Goal: Task Accomplishment & Management: Complete application form

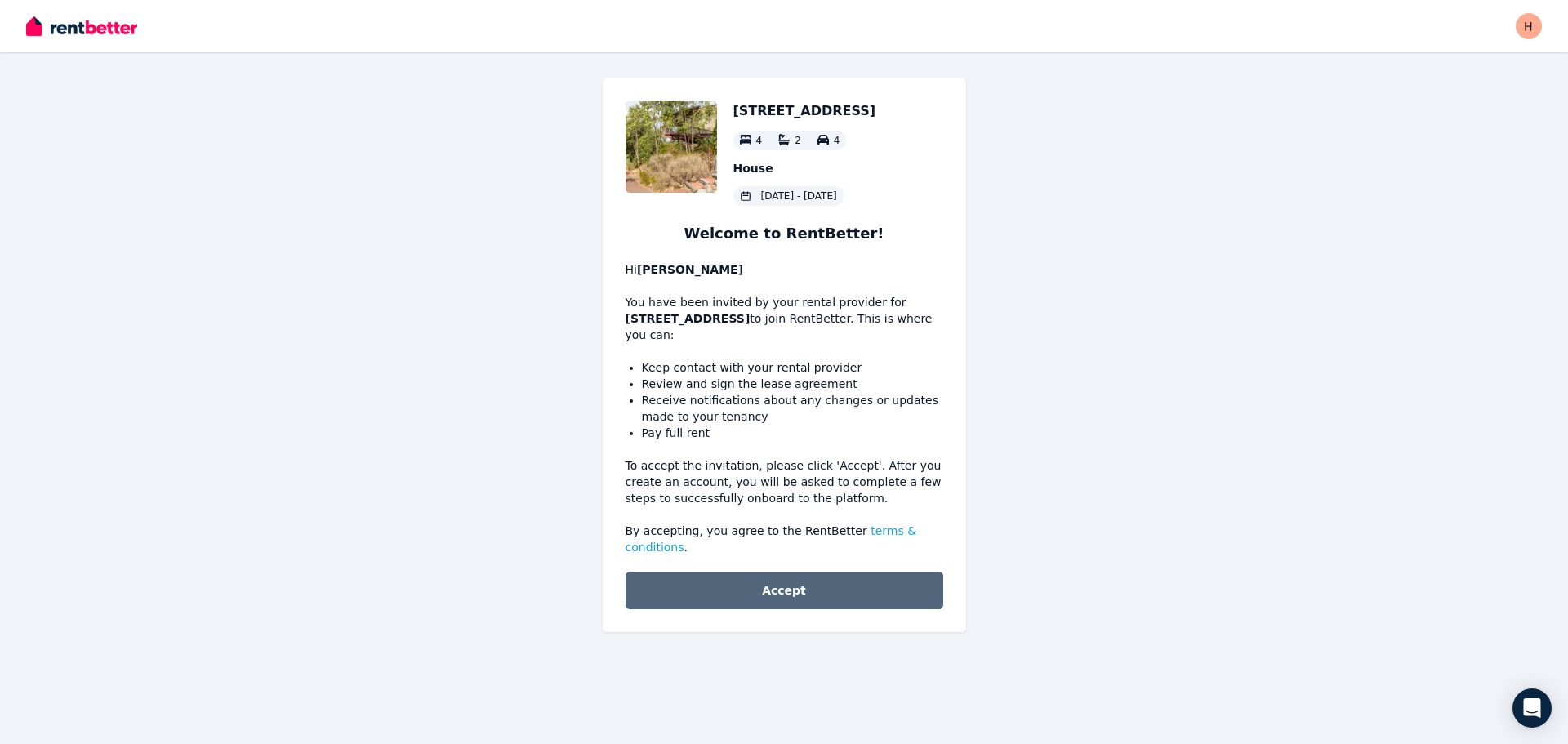
click at [805, 572] on button "Accept" at bounding box center [785, 590] width 318 height 37
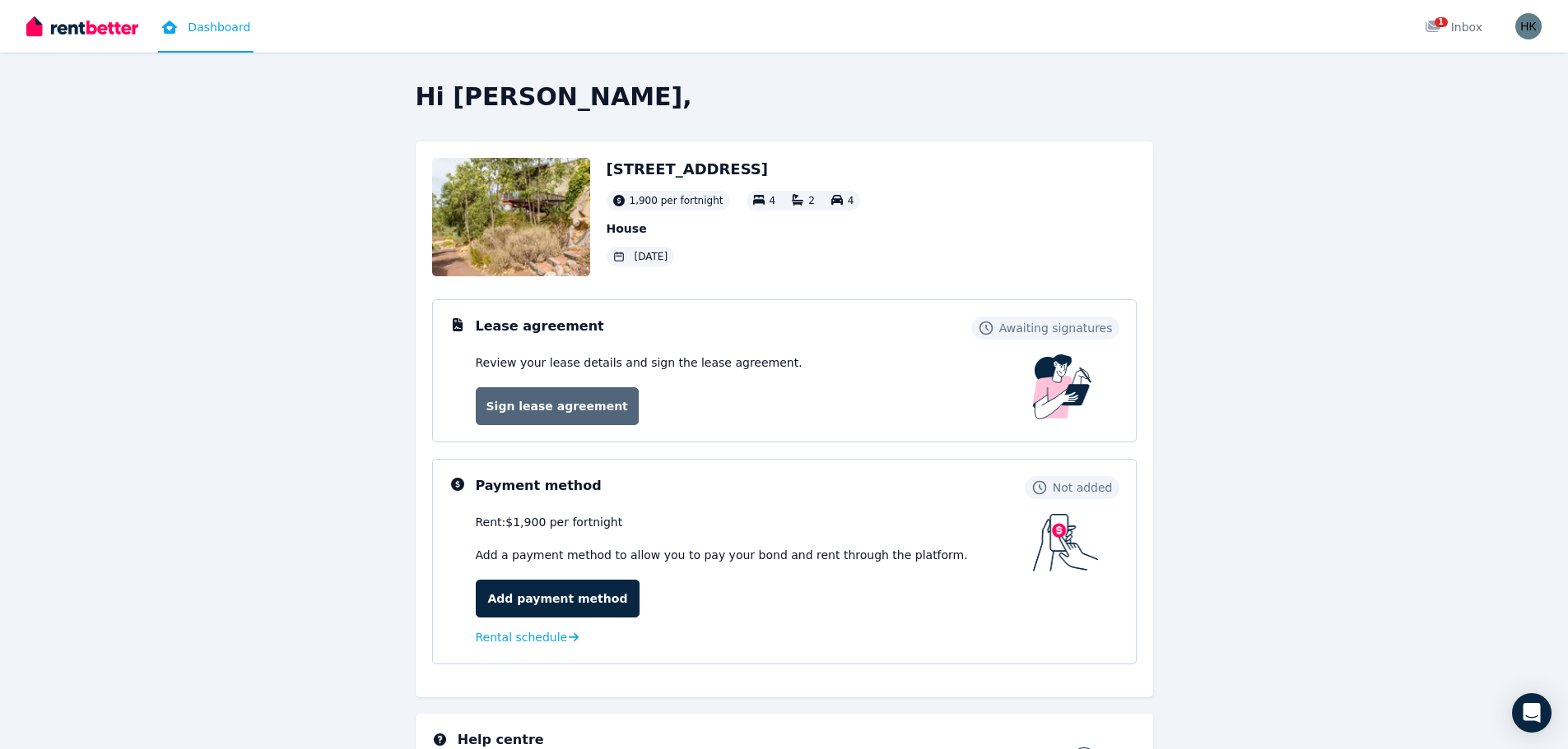
click at [575, 410] on link "Sign lease agreement" at bounding box center [557, 406] width 163 height 38
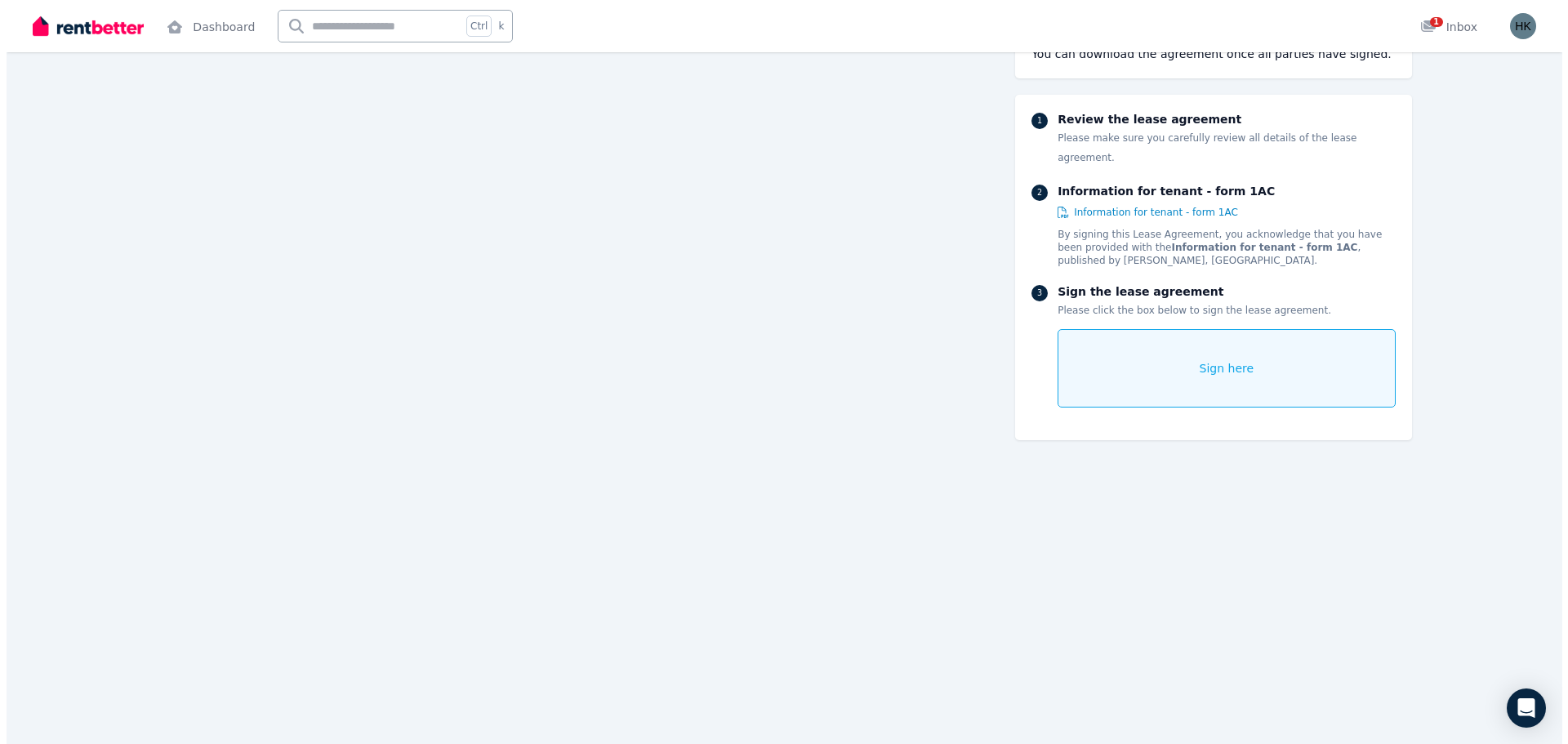
scroll to position [13360, 0]
click at [1206, 360] on span "Sign here" at bounding box center [1221, 368] width 55 height 16
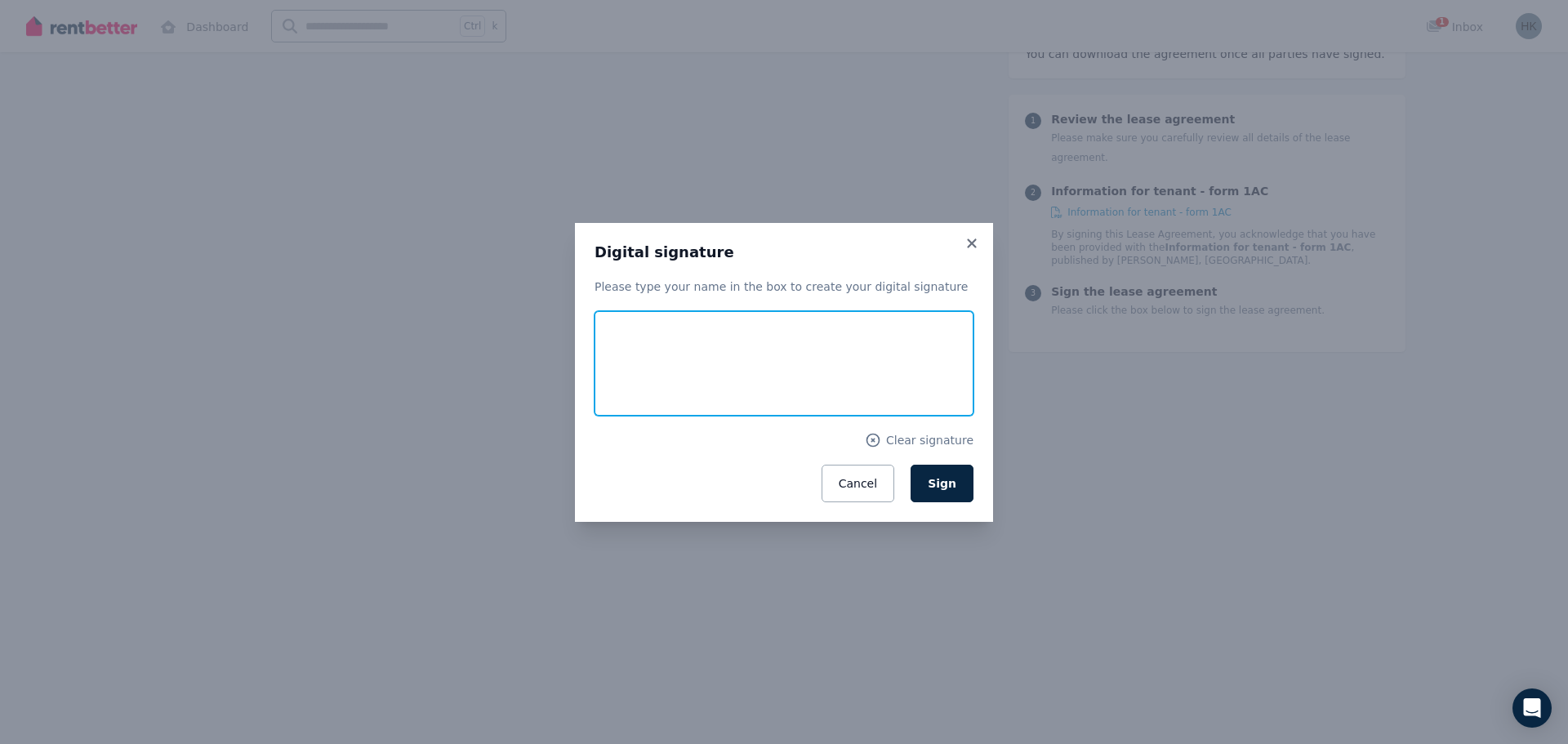
click at [702, 373] on input "text" at bounding box center [784, 364] width 379 height 104
type input "**********"
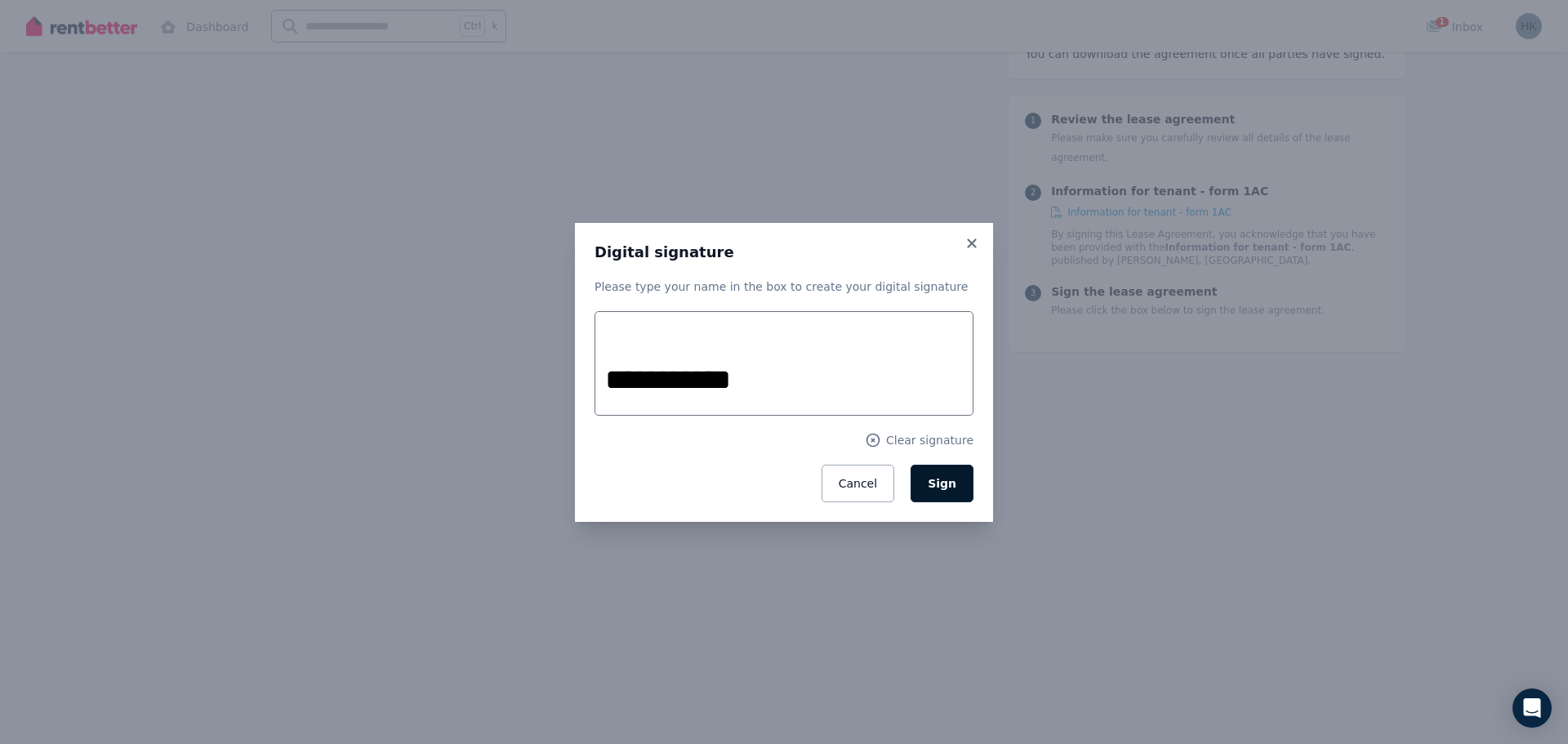
click at [937, 482] on span "Sign" at bounding box center [941, 484] width 28 height 13
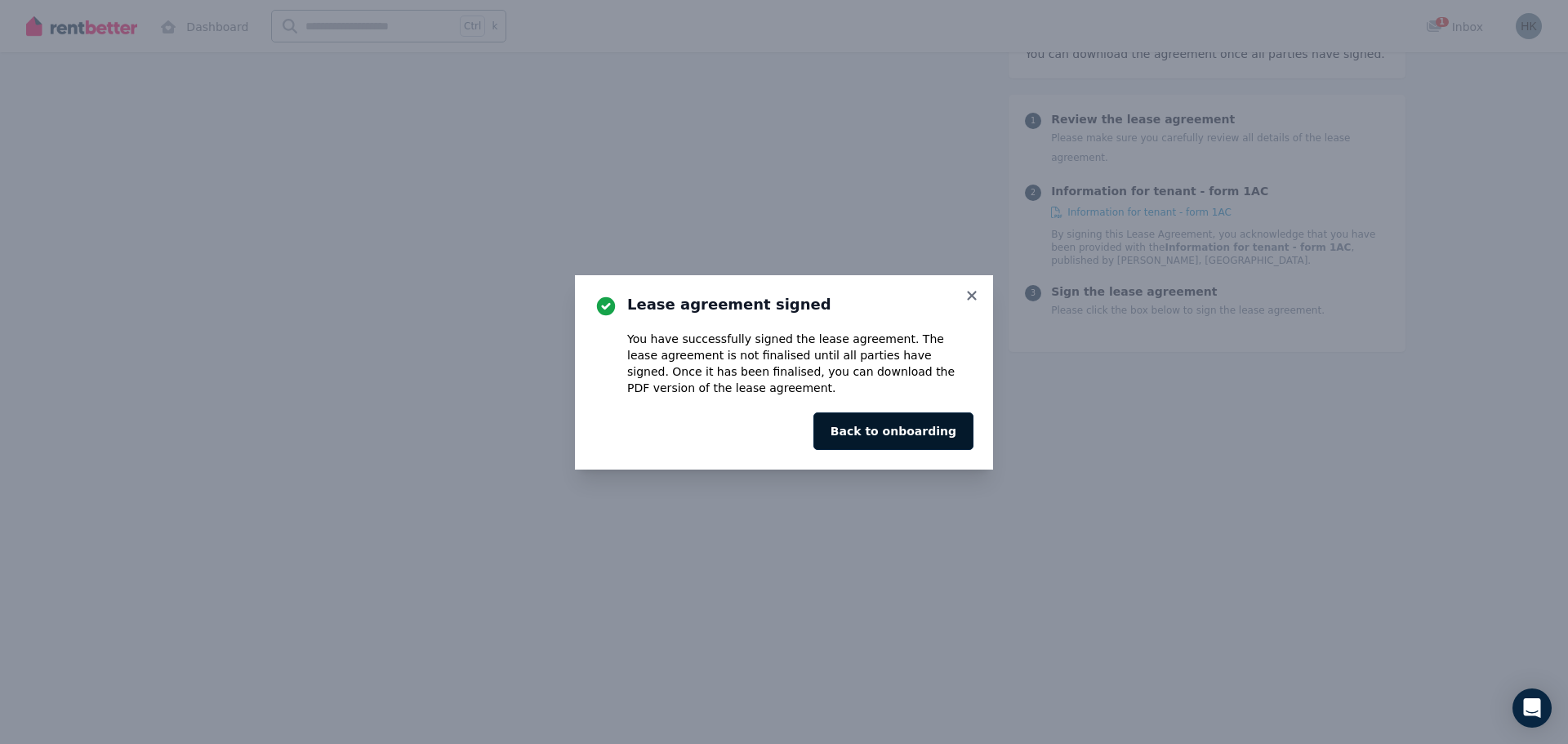
click at [895, 429] on button "Back to onboarding" at bounding box center [893, 430] width 160 height 37
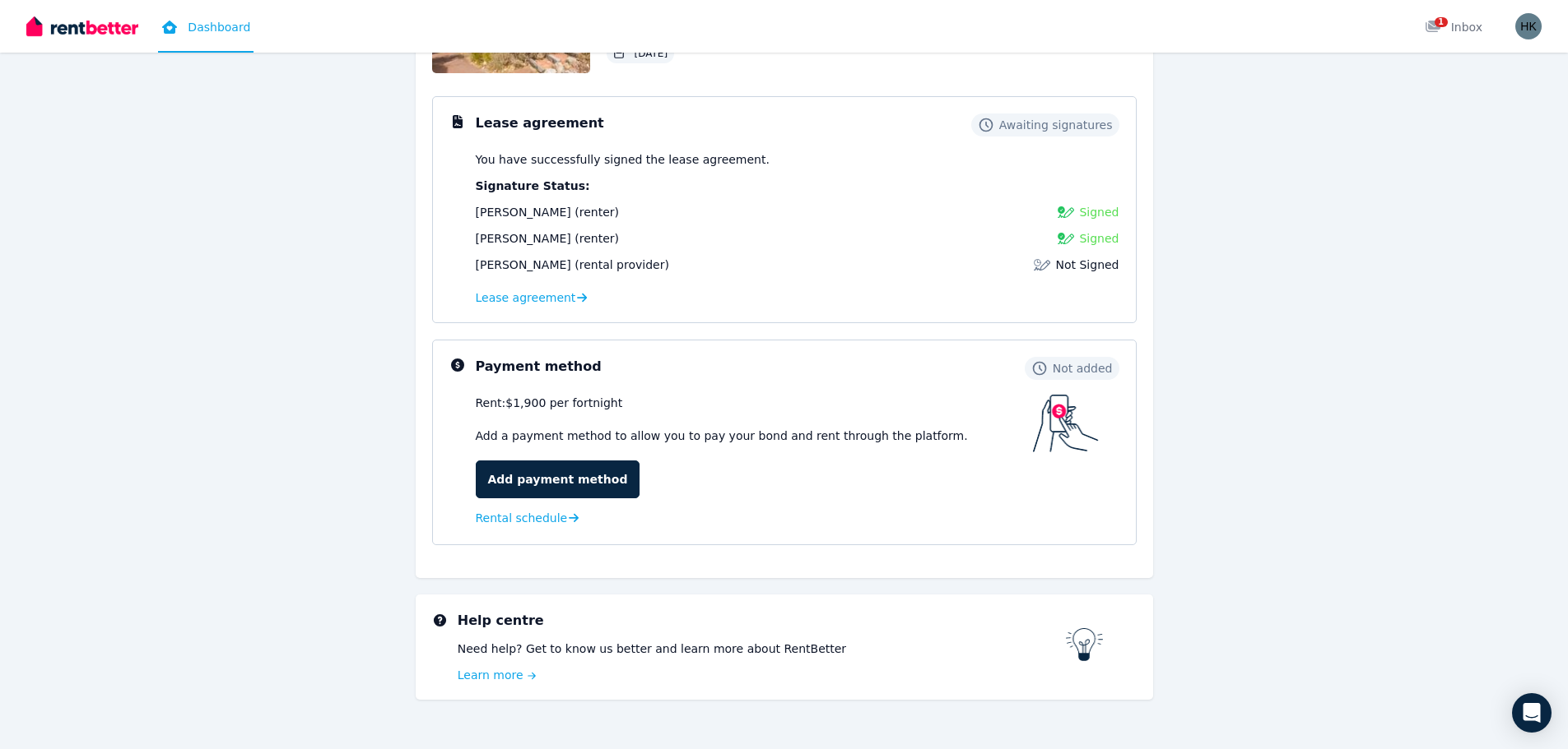
scroll to position [229, 0]
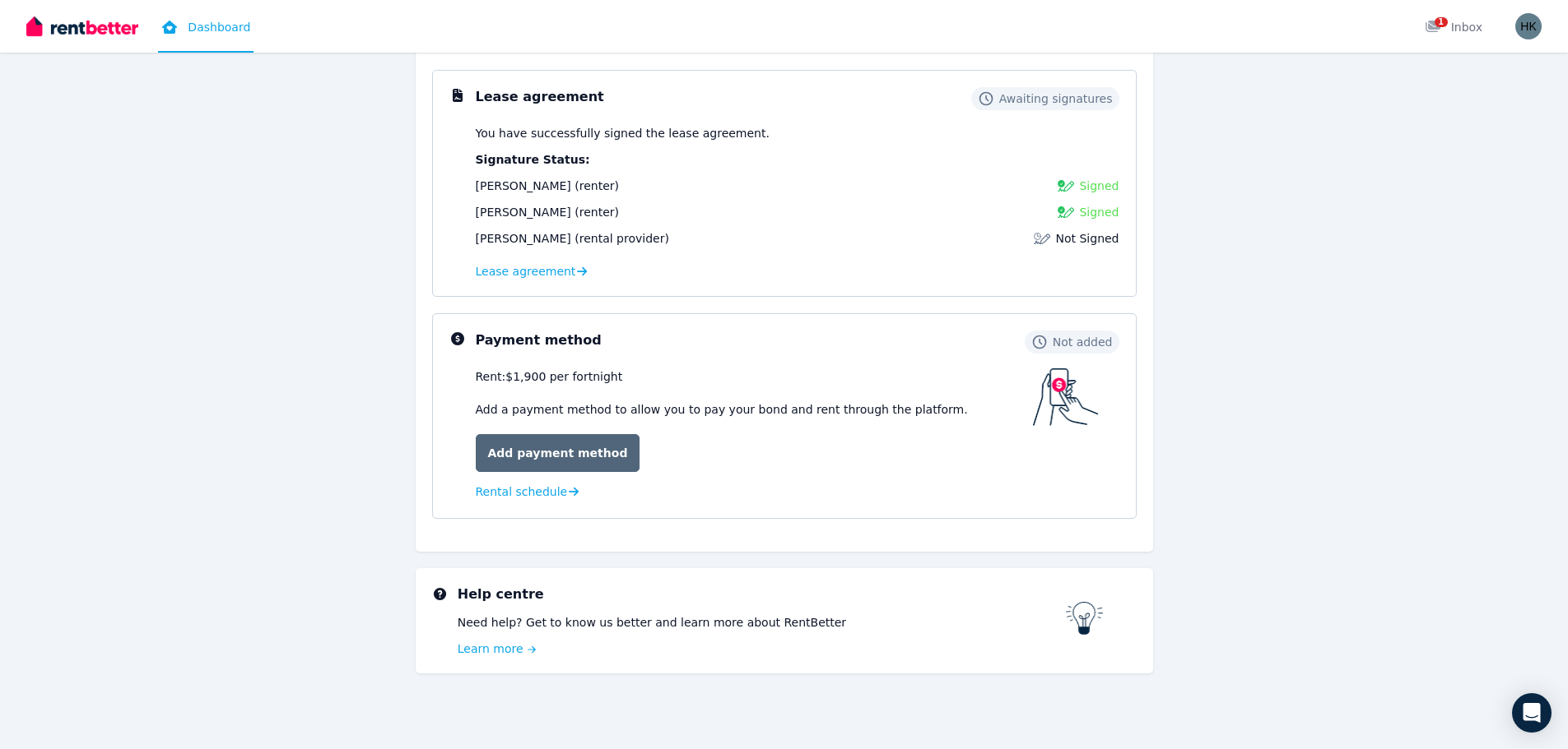
click at [574, 461] on link "Add payment method" at bounding box center [558, 453] width 165 height 38
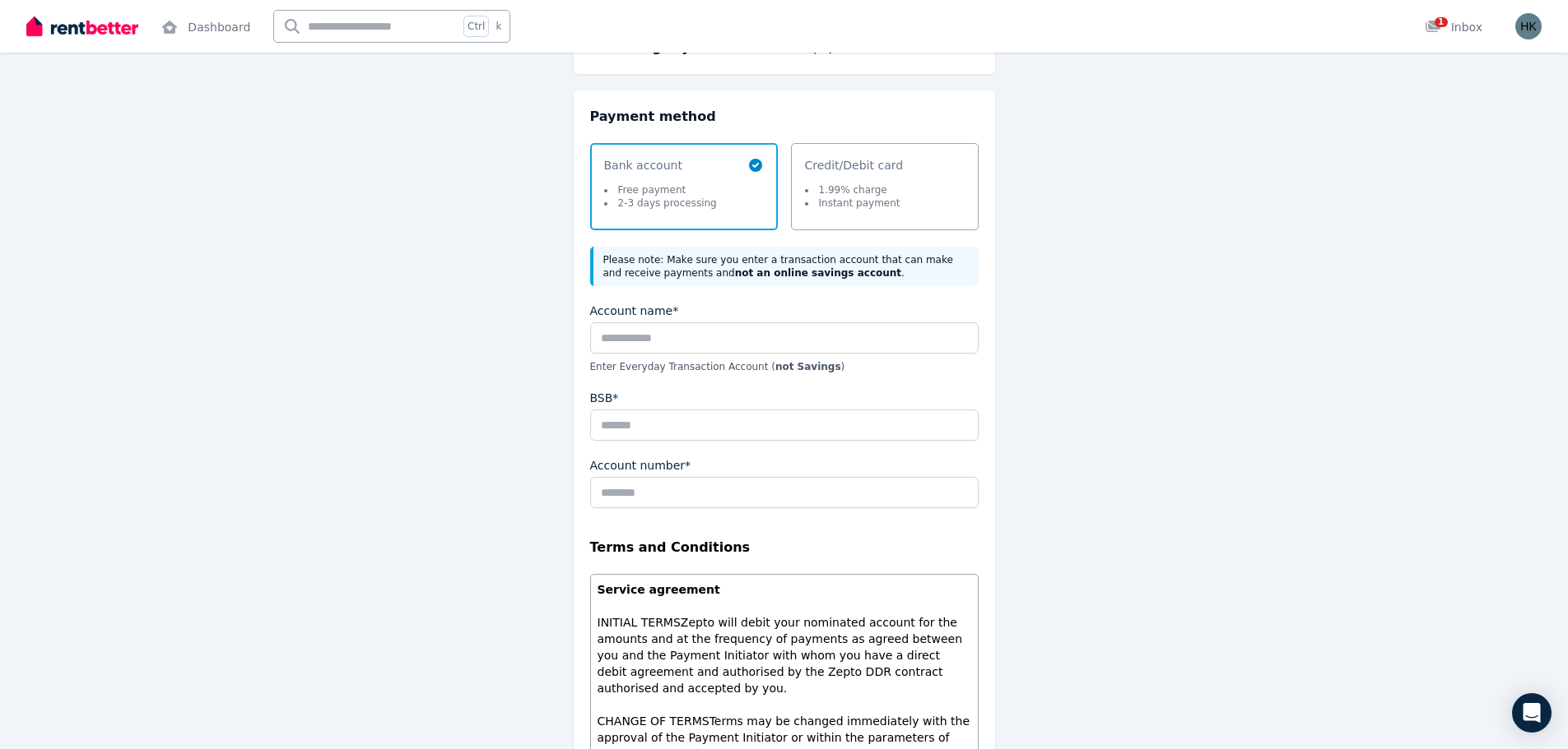
scroll to position [165, 0]
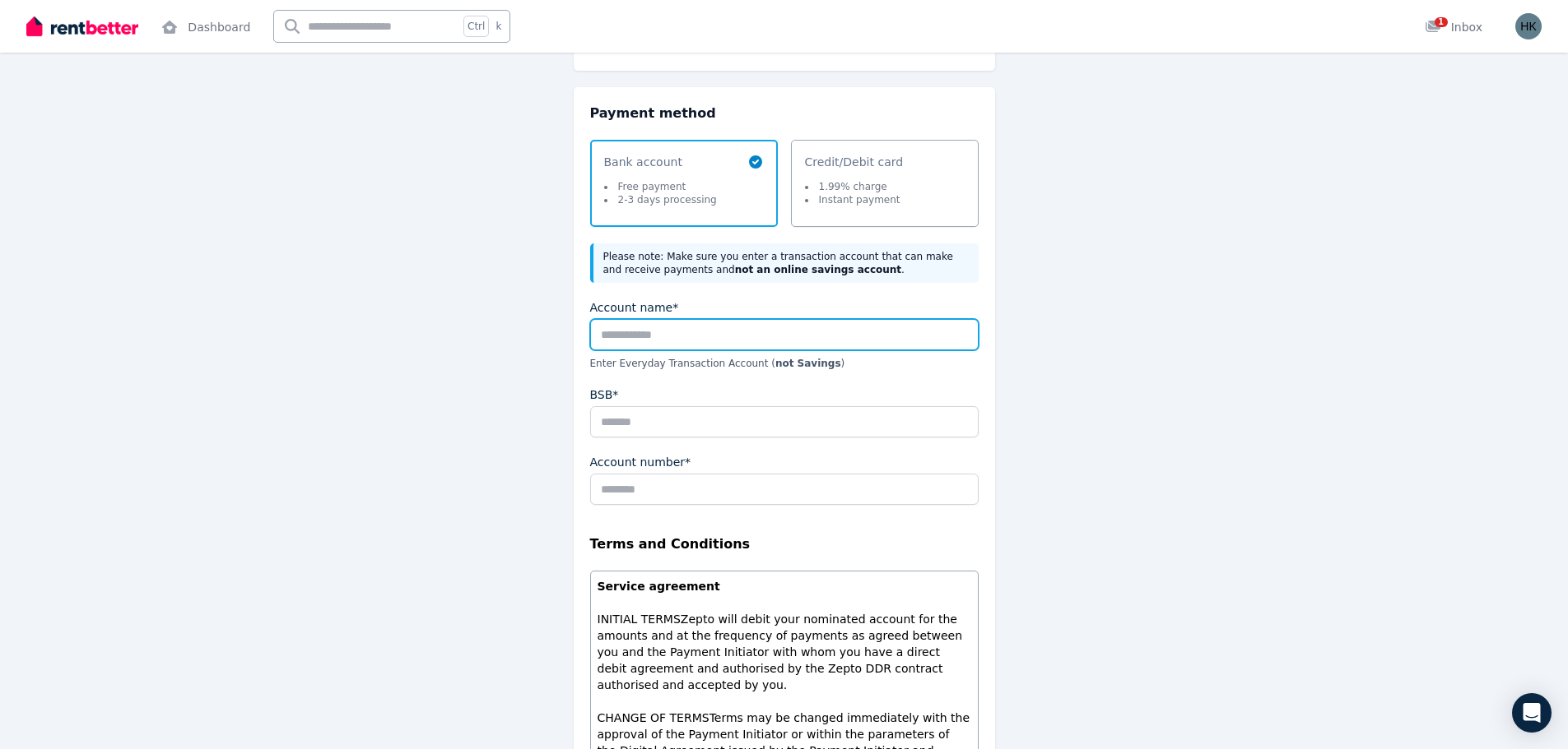
click at [627, 328] on input "Account name*" at bounding box center [784, 335] width 389 height 31
click at [1130, 297] on div "Payments Payment frequency Fortnightly Amount paid per fortnight $1,900.00 Paym…" at bounding box center [784, 497] width 738 height 1079
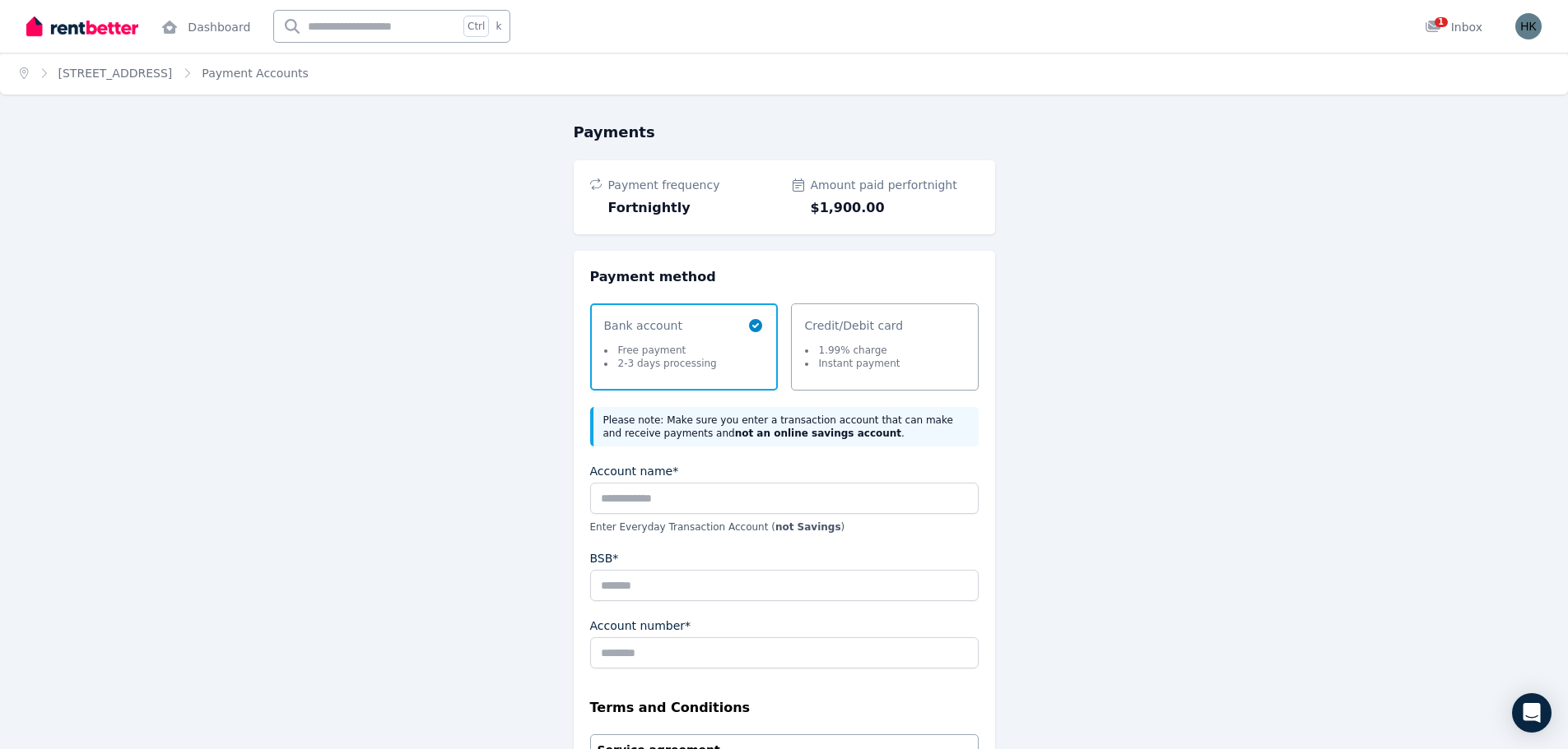
scroll to position [0, 0]
click at [153, 78] on link "11 Approach Road, Boya" at bounding box center [115, 74] width 114 height 13
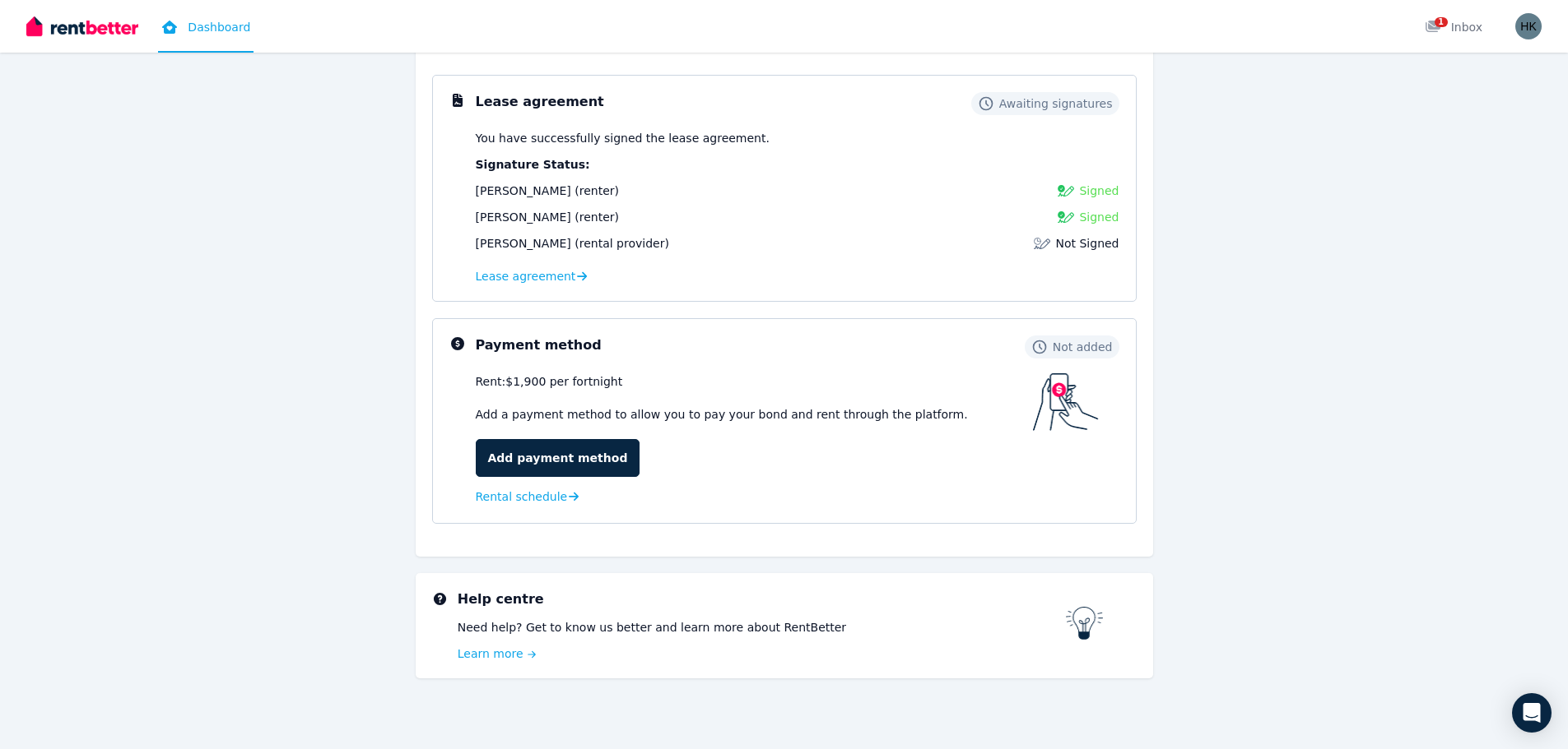
scroll to position [229, 0]
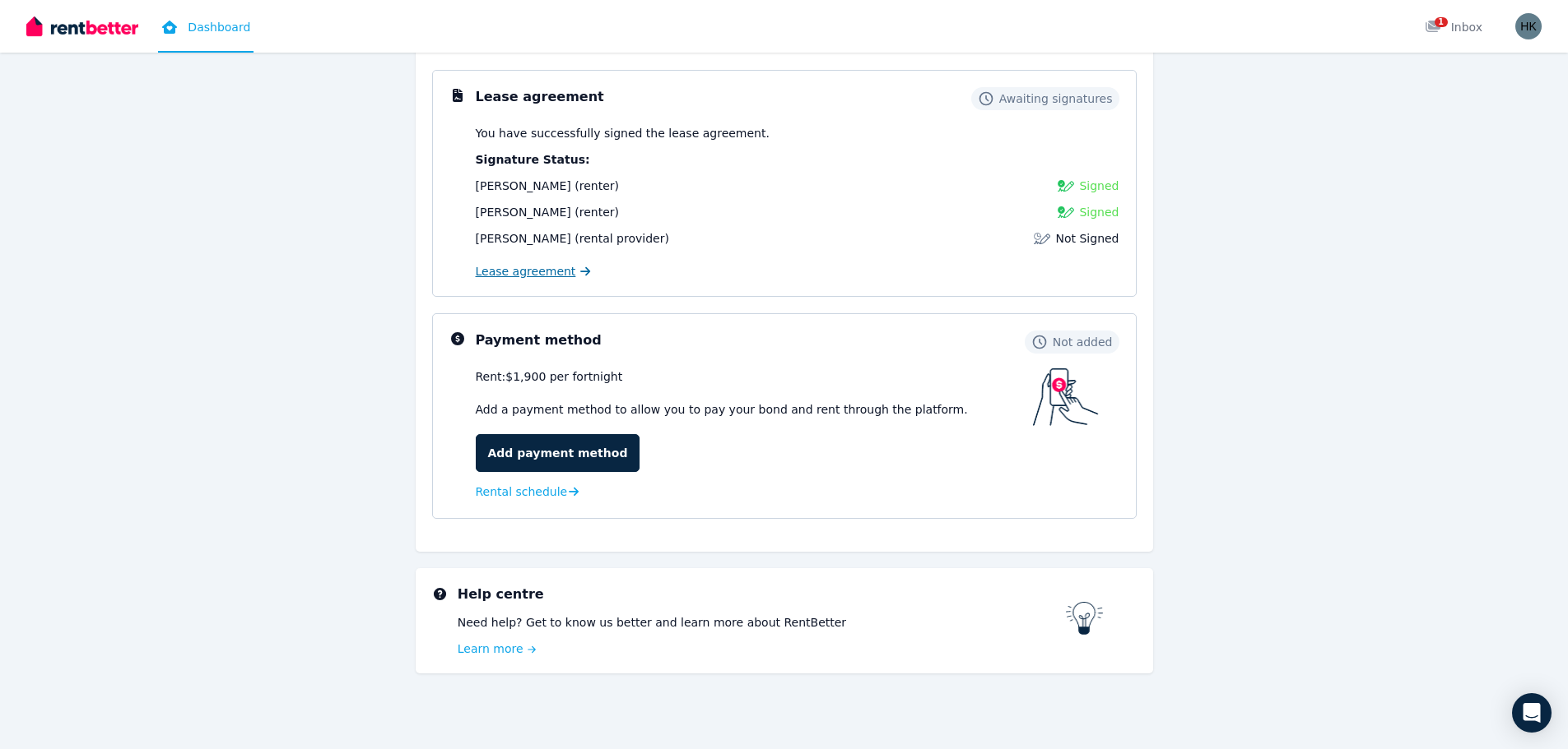
click at [558, 266] on span "Lease agreement" at bounding box center [526, 271] width 100 height 17
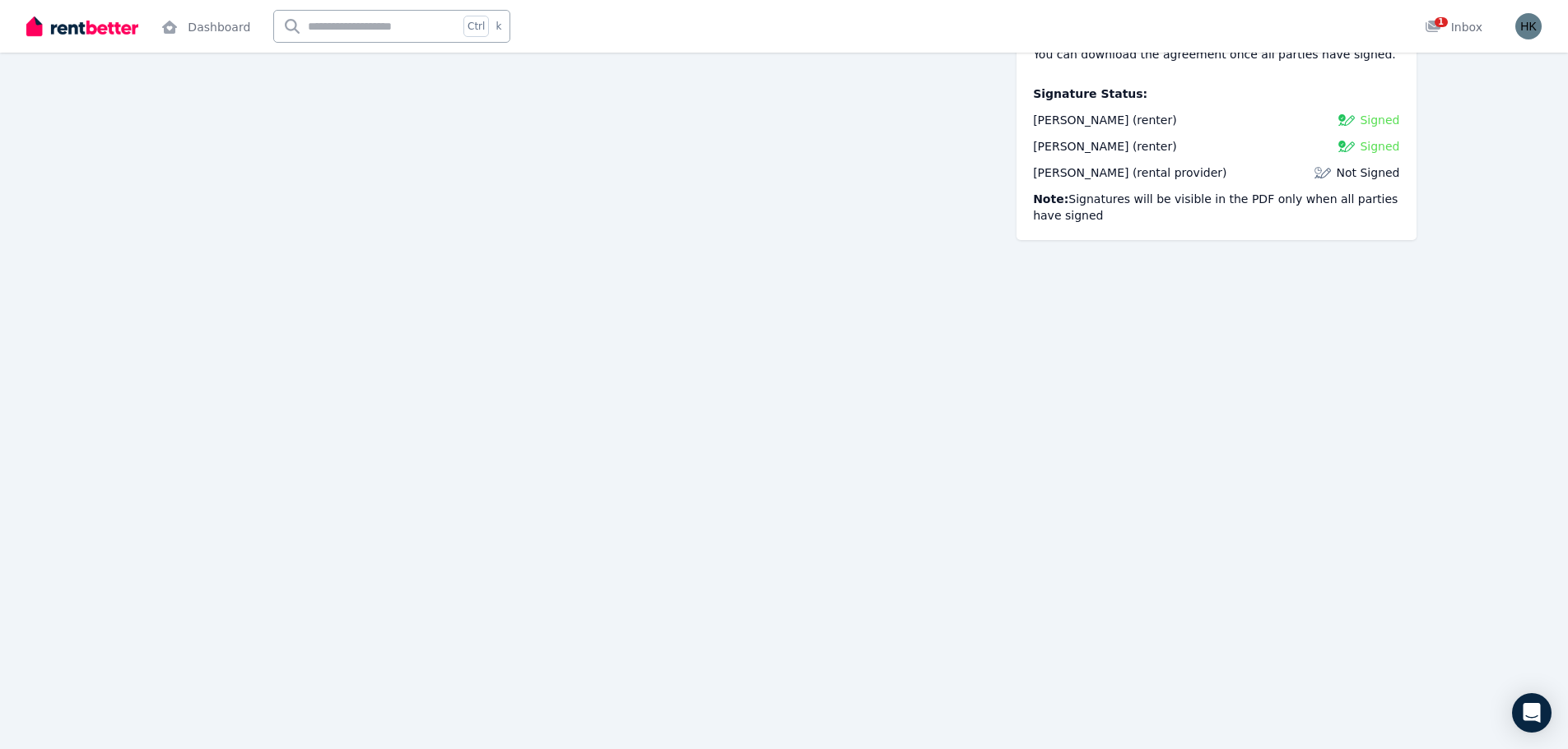
scroll to position [1645, 0]
drag, startPoint x: 1350, startPoint y: 171, endPoint x: 1330, endPoint y: 179, distance: 21.5
click at [1350, 171] on span "Not Signed" at bounding box center [1367, 173] width 64 height 17
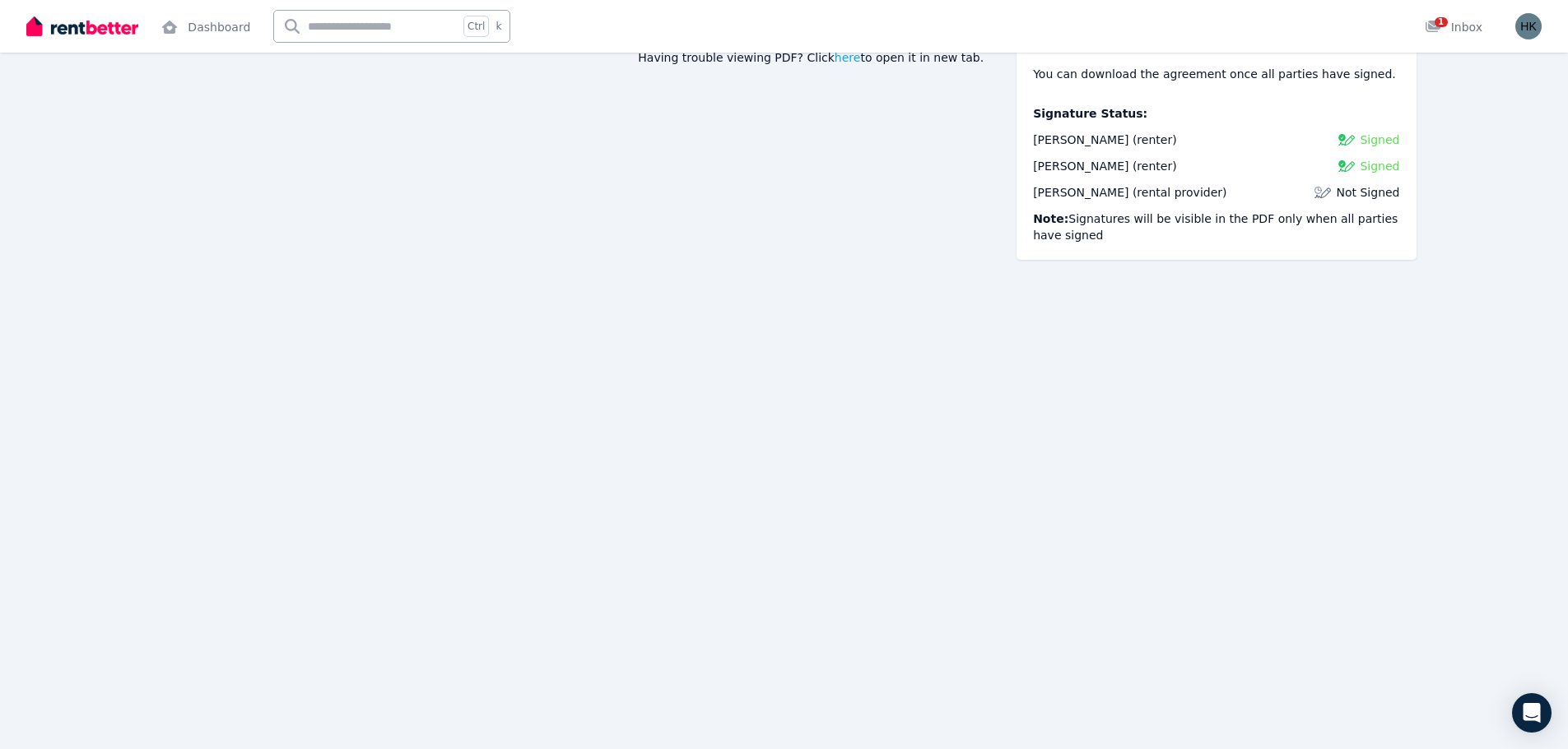
scroll to position [0, 0]
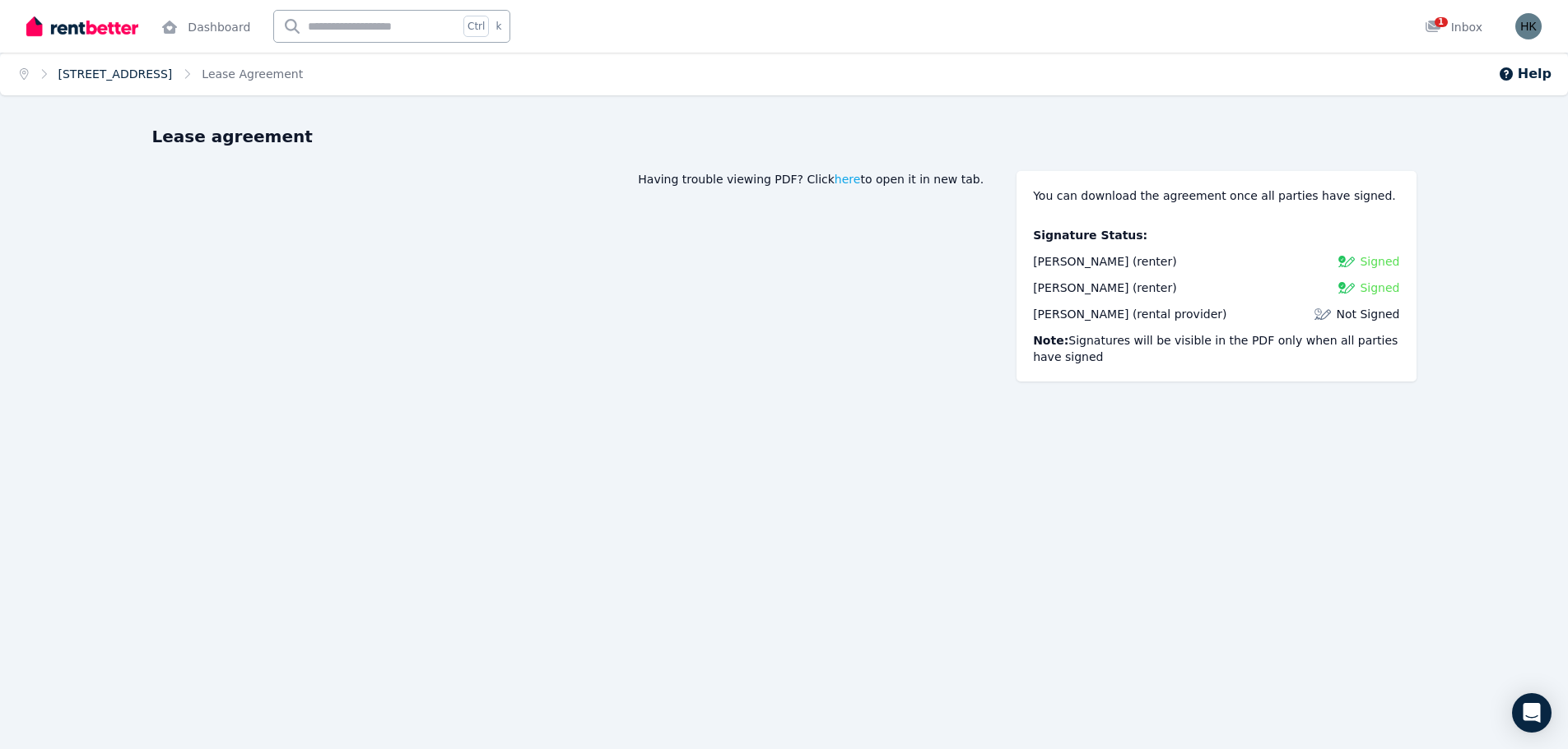
click at [145, 79] on link "11 Approach Road, Boya" at bounding box center [115, 74] width 114 height 13
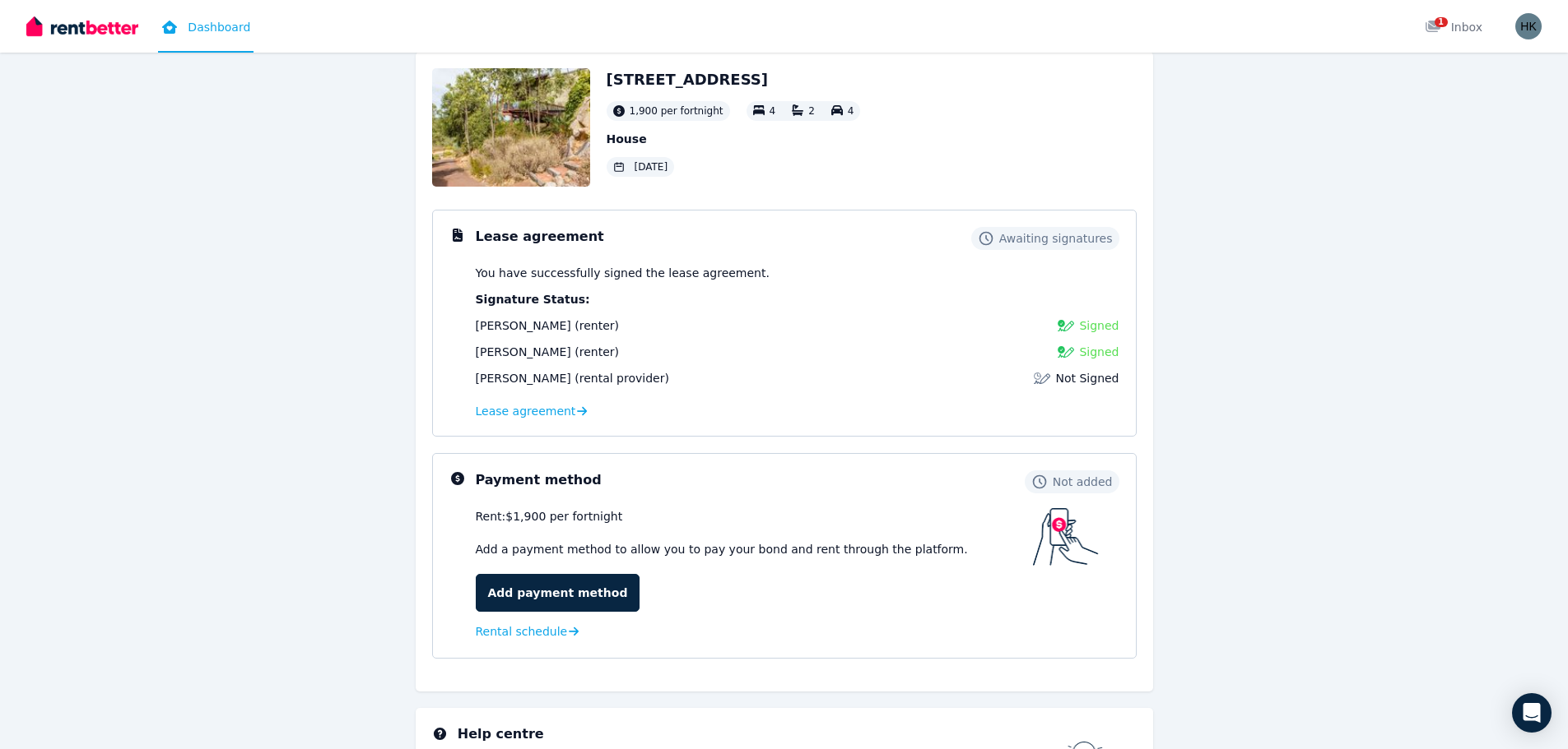
scroll to position [229, 0]
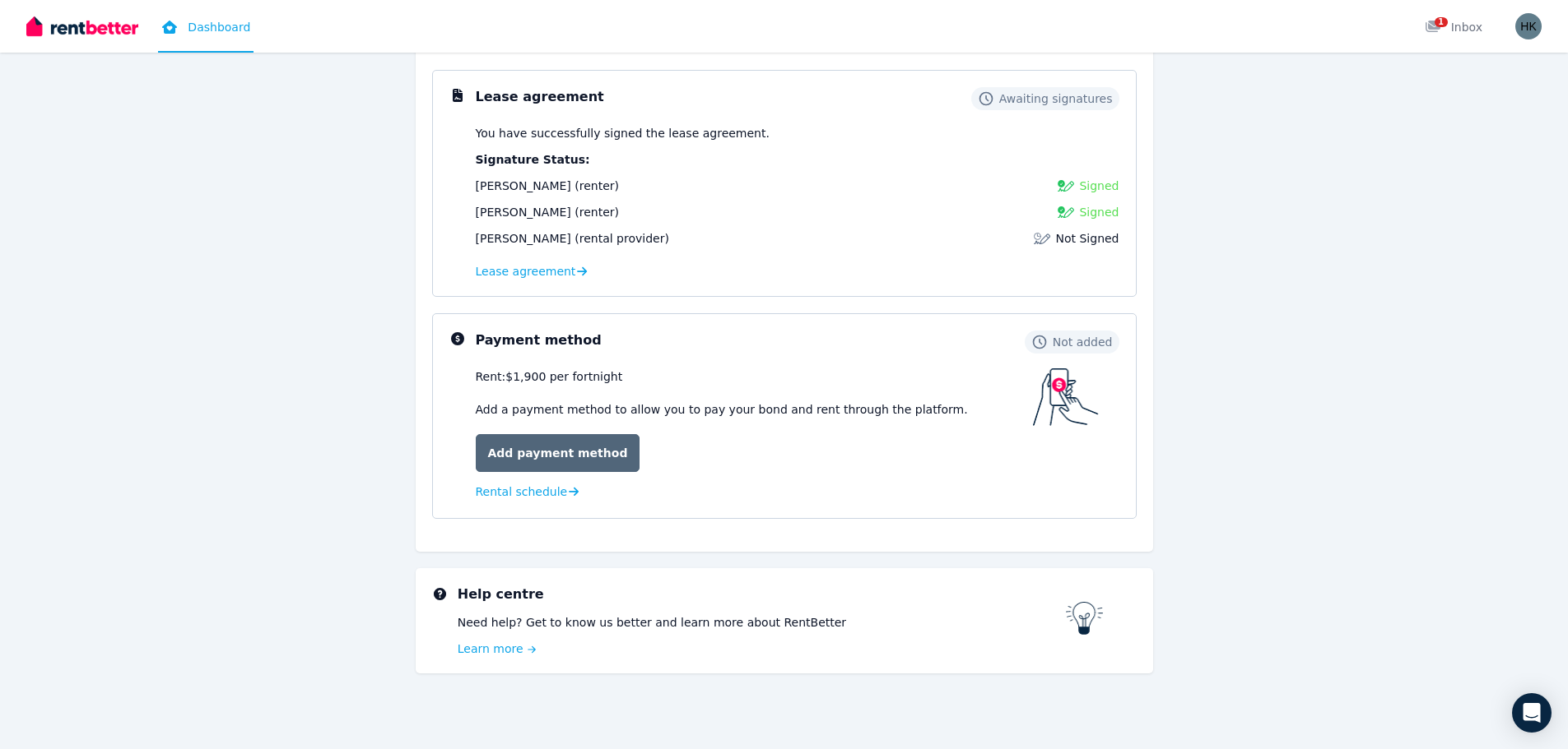
click at [545, 445] on link "Add payment method" at bounding box center [558, 453] width 165 height 38
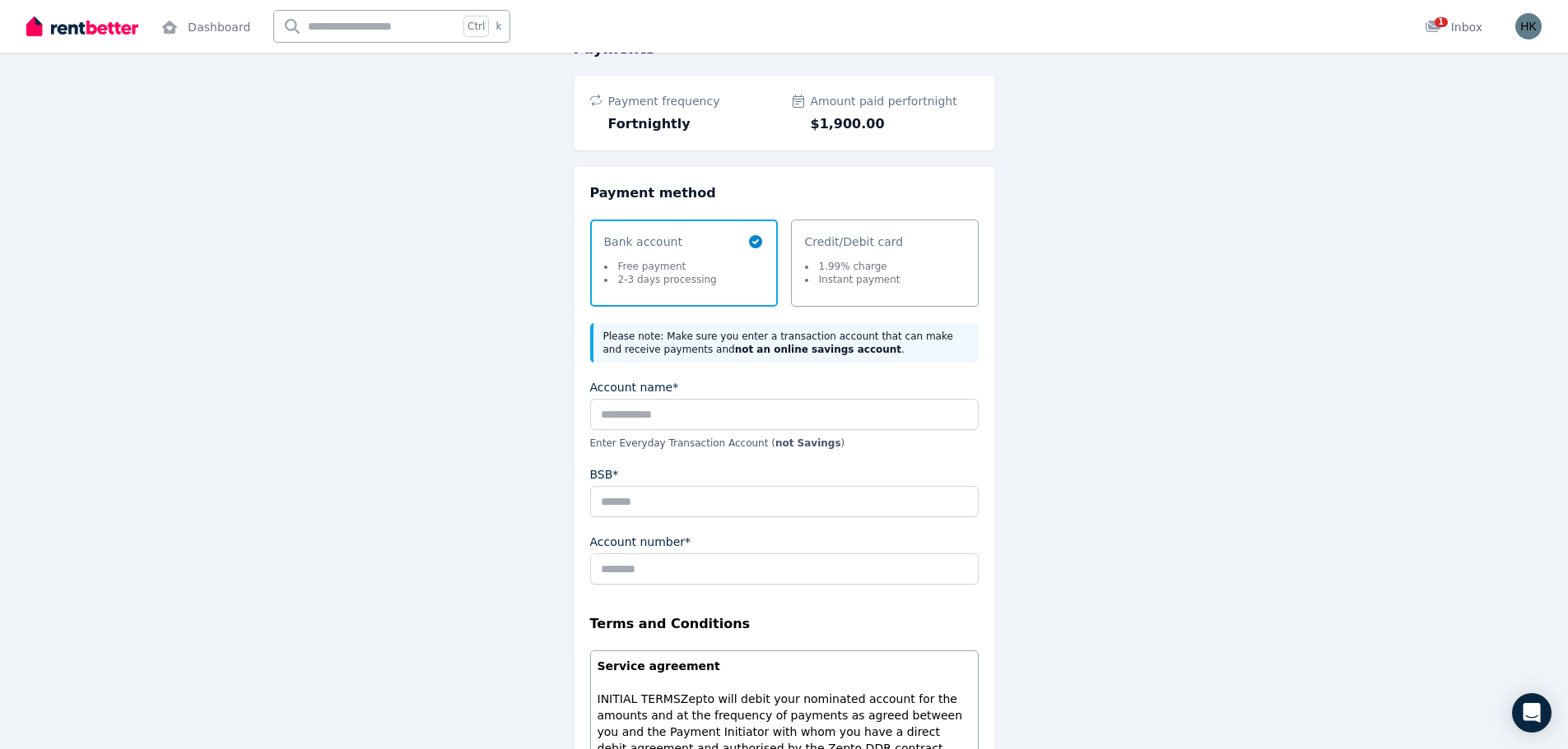
scroll to position [247, 0]
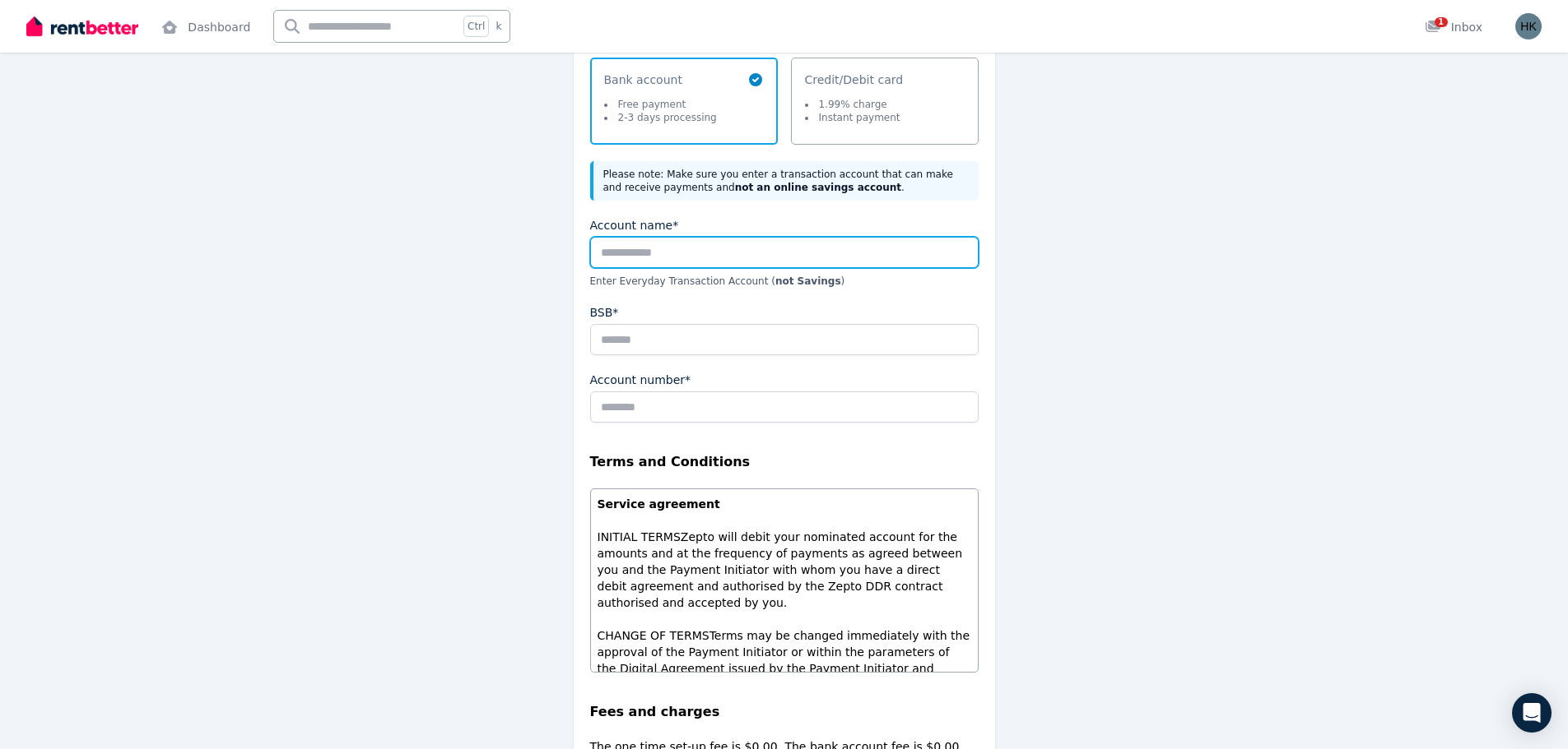
click at [694, 248] on input "Account name*" at bounding box center [784, 252] width 389 height 31
type input "**********"
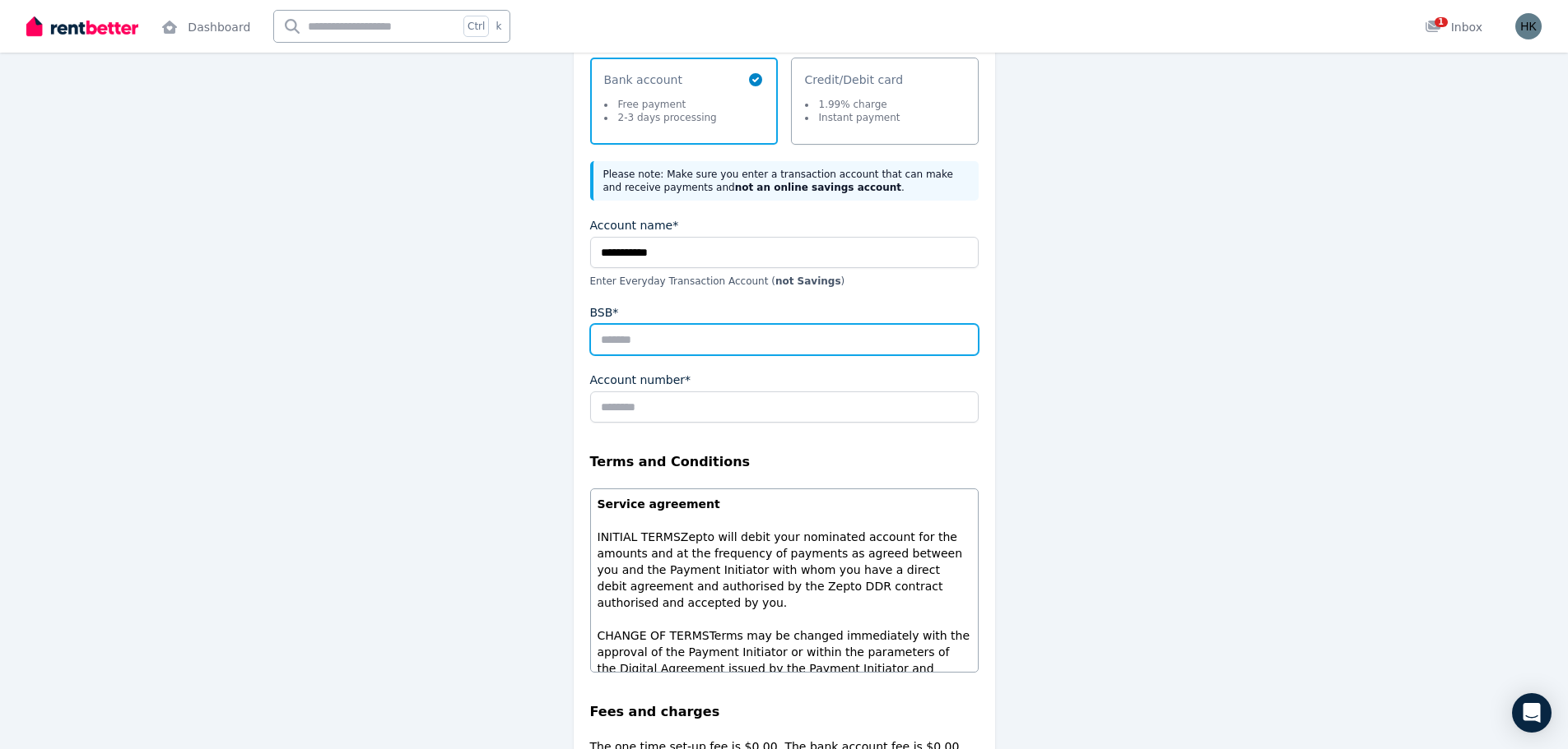
click at [726, 337] on input "BSB*" at bounding box center [784, 340] width 389 height 31
type input "******"
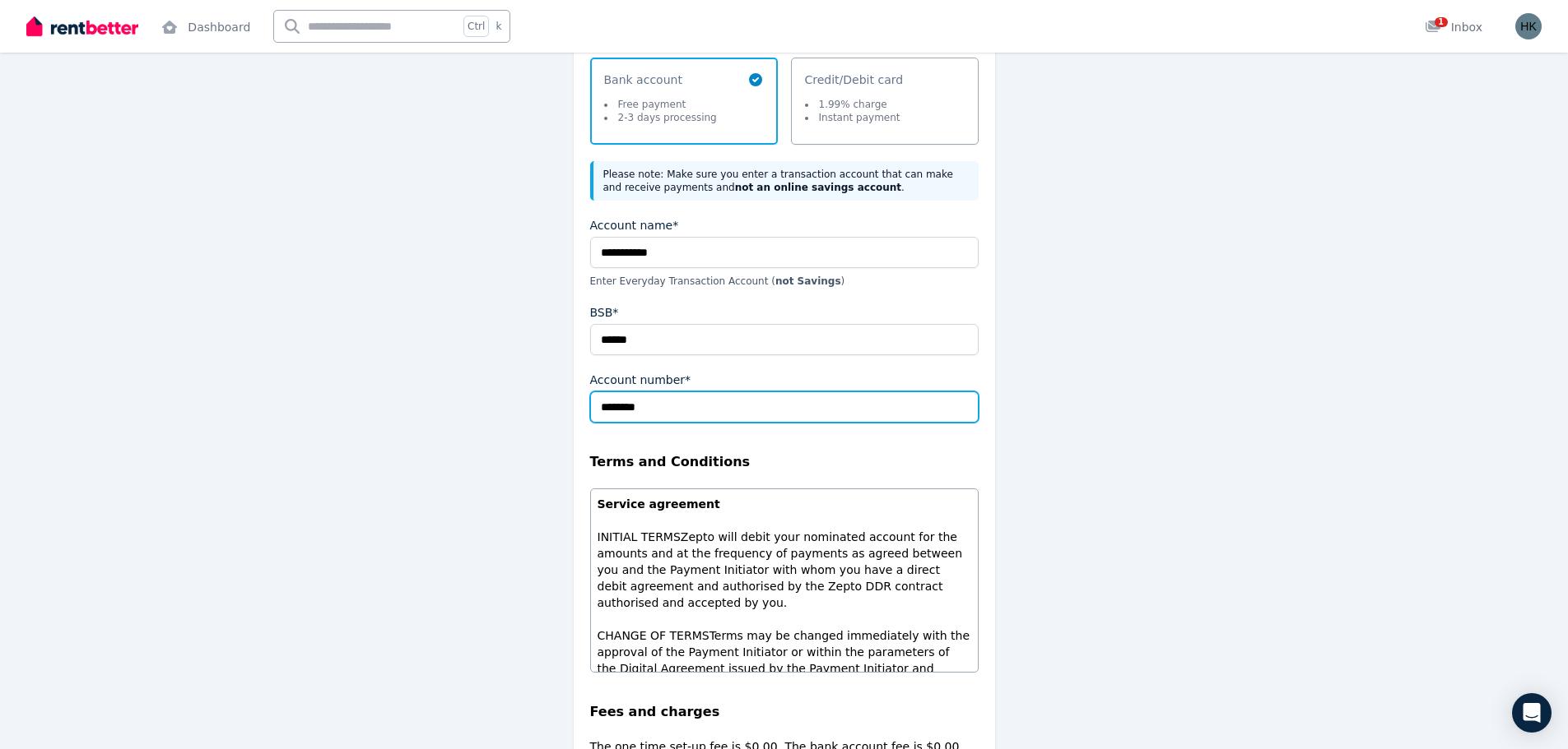
type input "********"
click at [1071, 356] on div "**********" at bounding box center [784, 414] width 738 height 1079
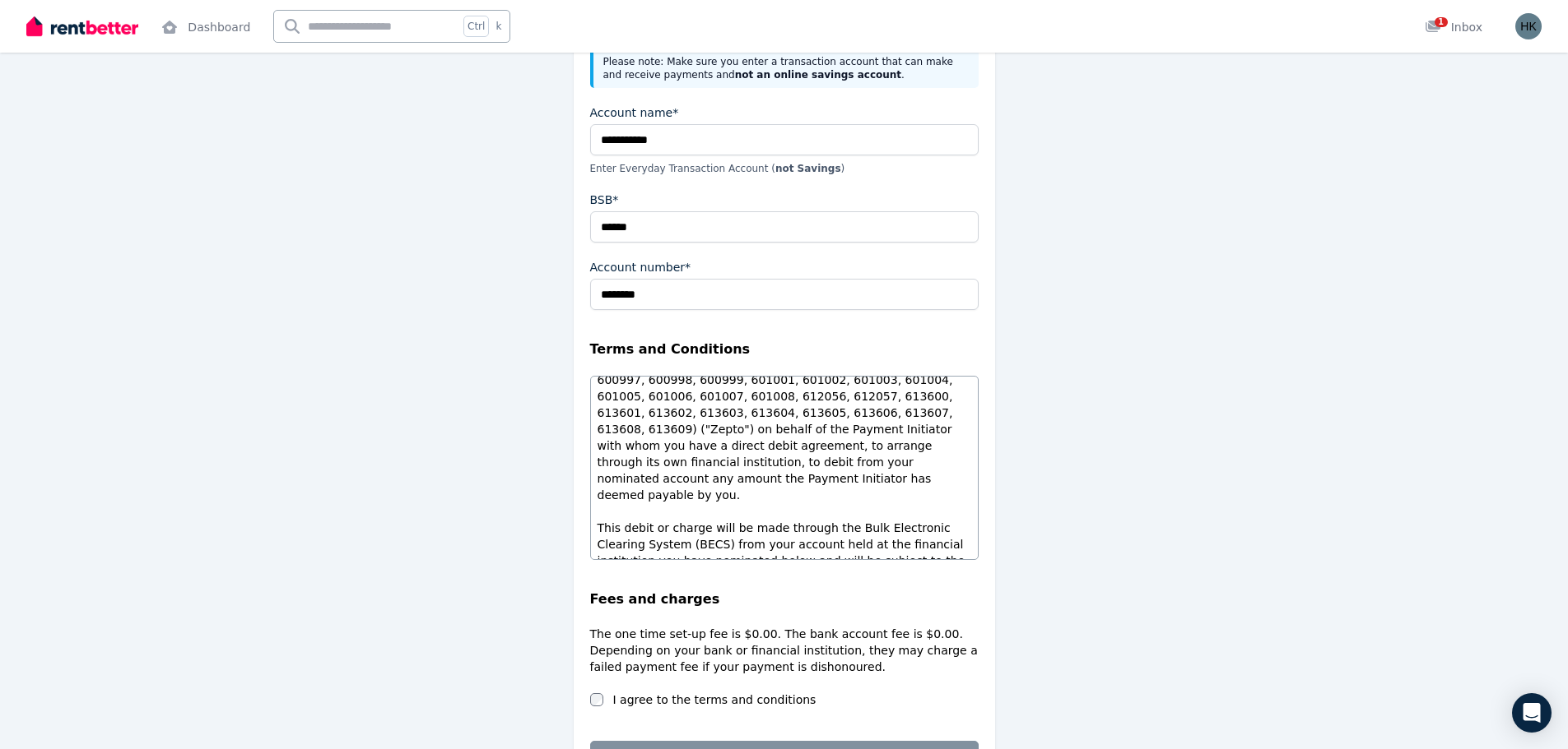
scroll to position [481, 0]
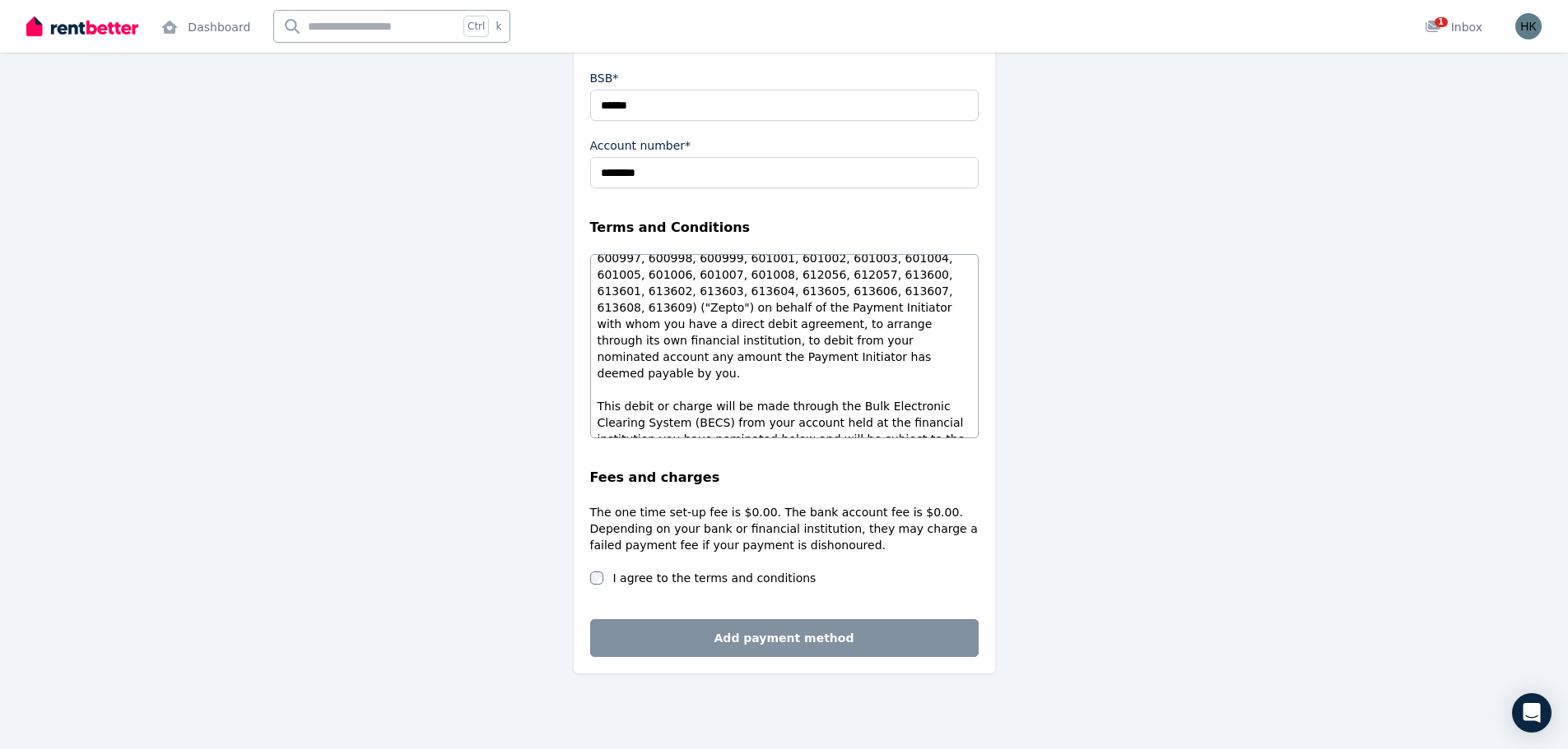
click at [642, 578] on label "I agree to the terms and conditions" at bounding box center [714, 578] width 203 height 17
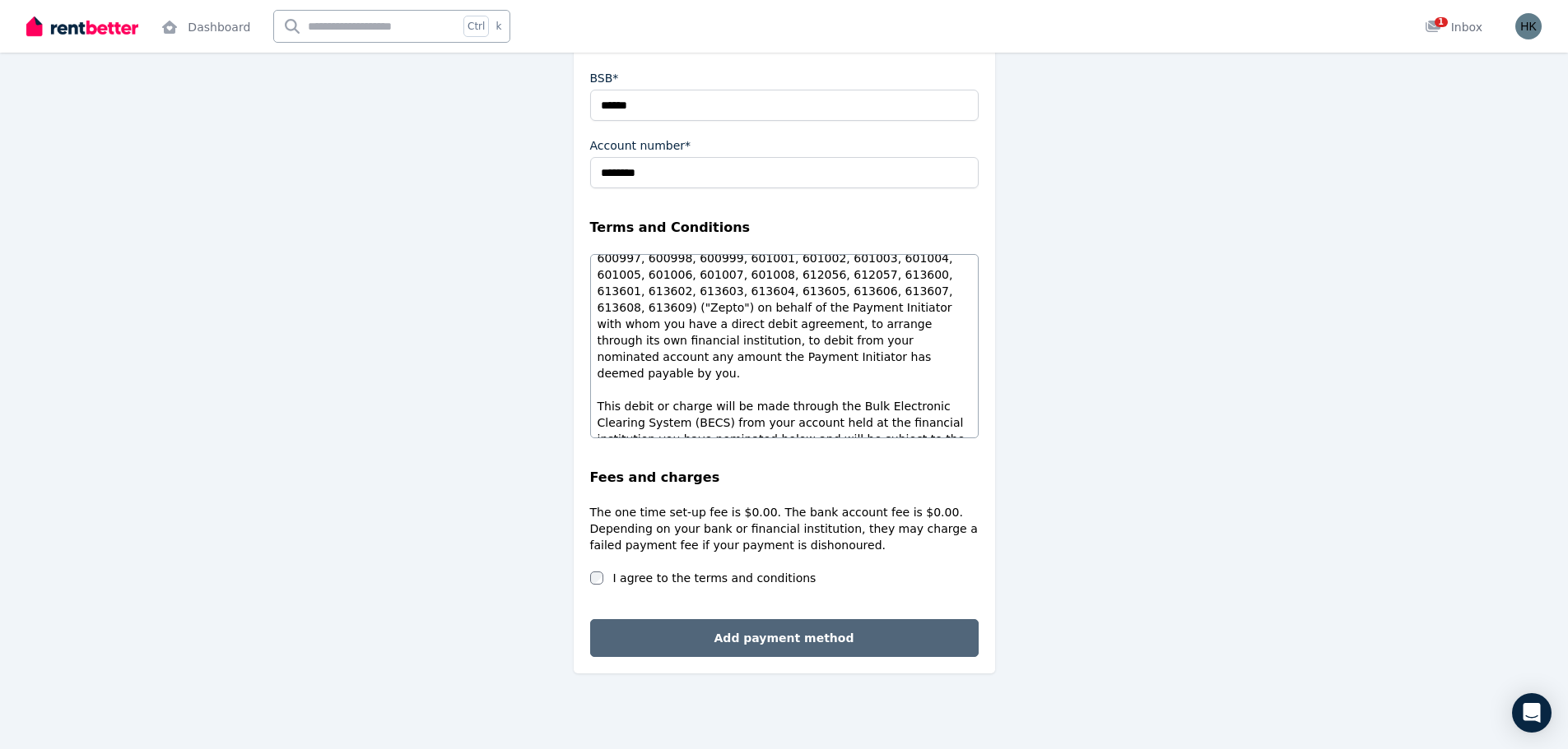
click at [802, 634] on button "Add payment method" at bounding box center [784, 638] width 389 height 38
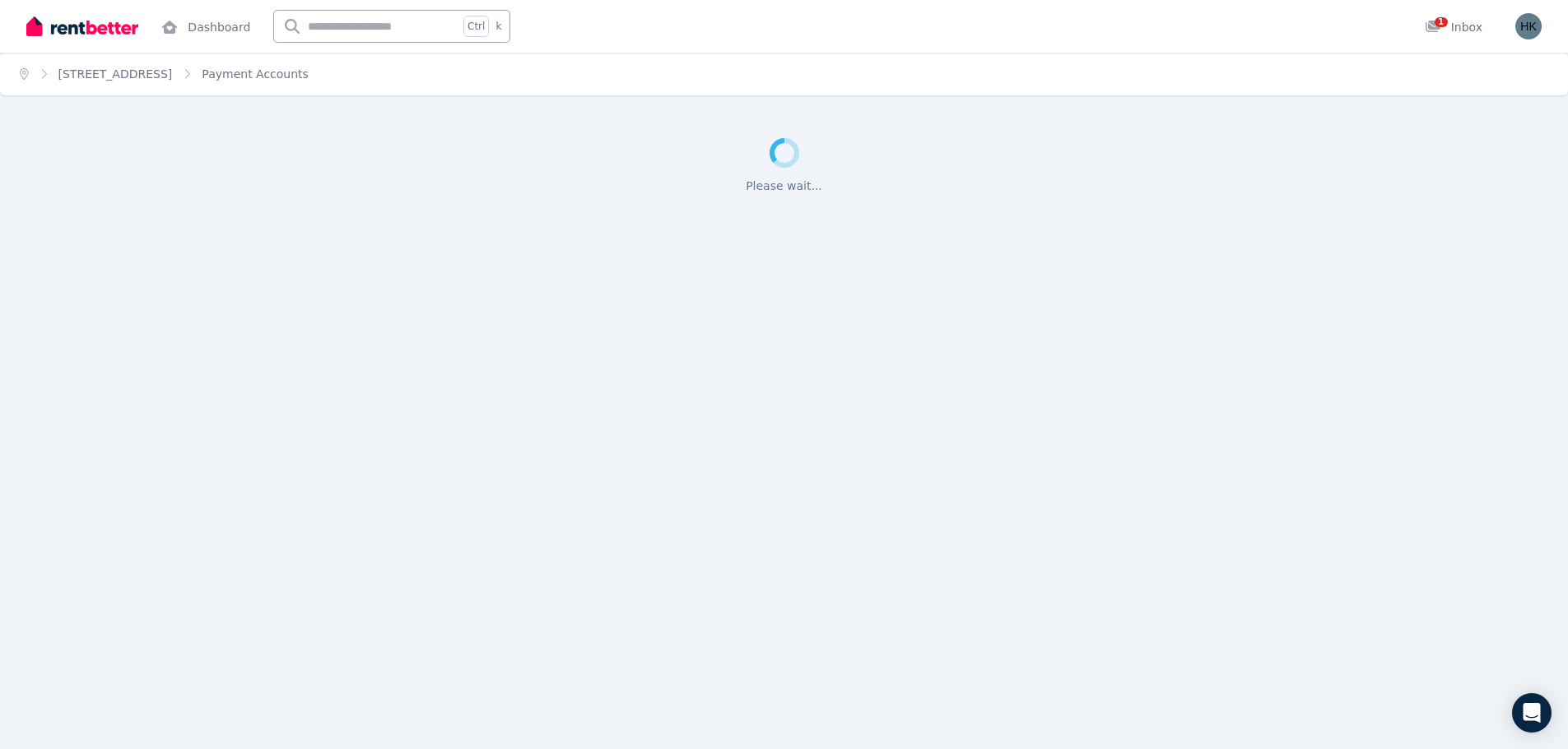
scroll to position [0, 0]
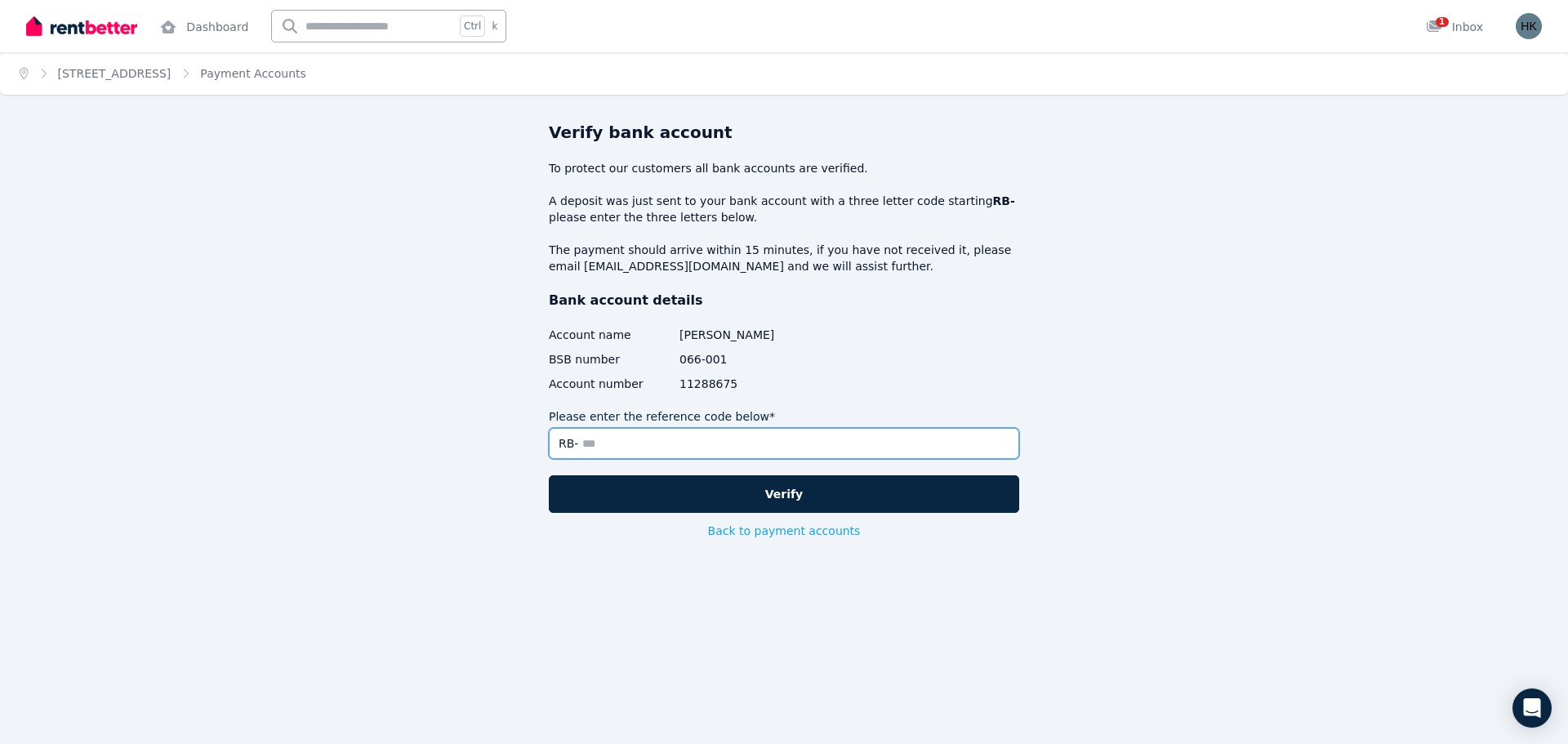
click at [645, 439] on input "Please enter the reference code below*" at bounding box center [784, 443] width 471 height 31
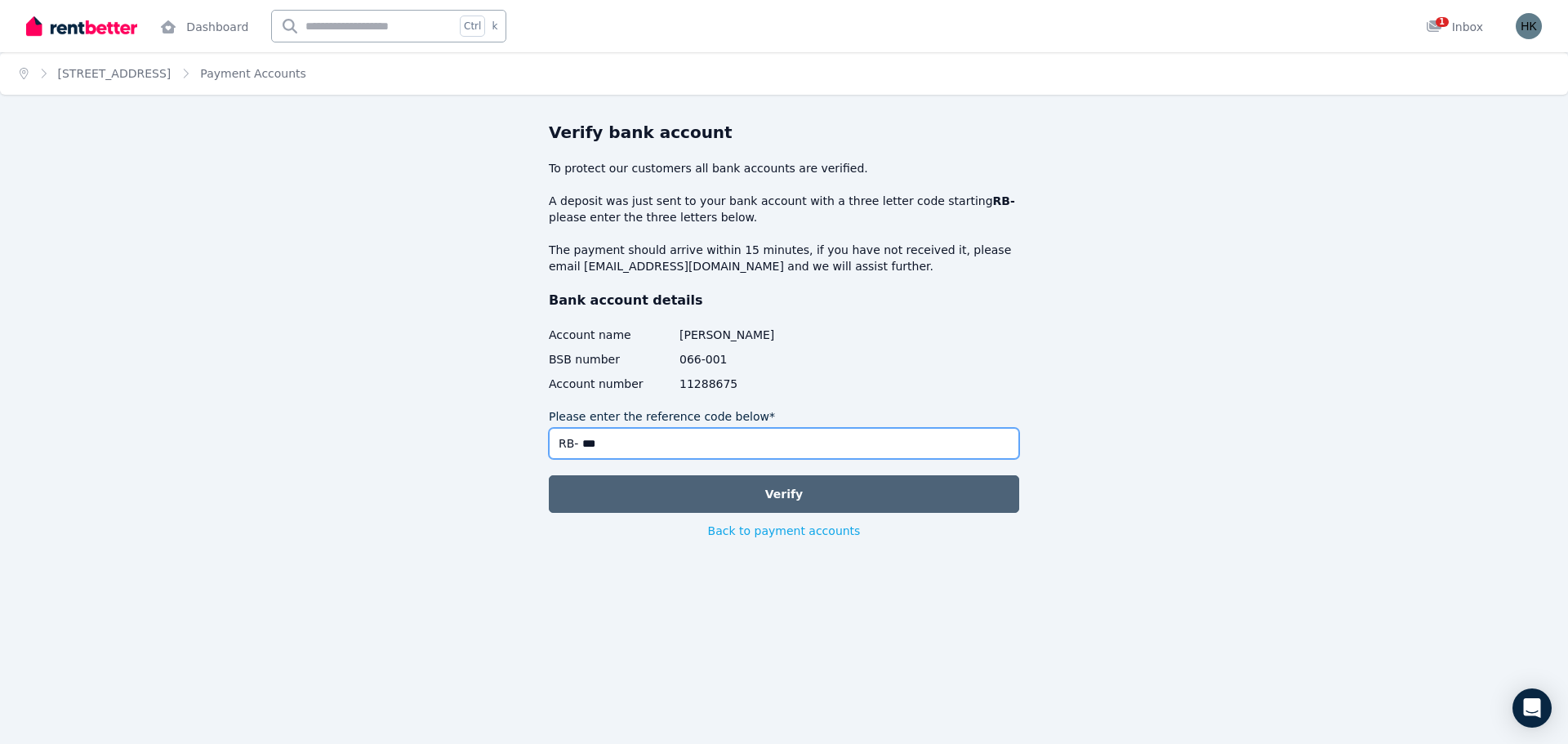
type input "***"
click at [796, 487] on button "Verify" at bounding box center [784, 494] width 471 height 37
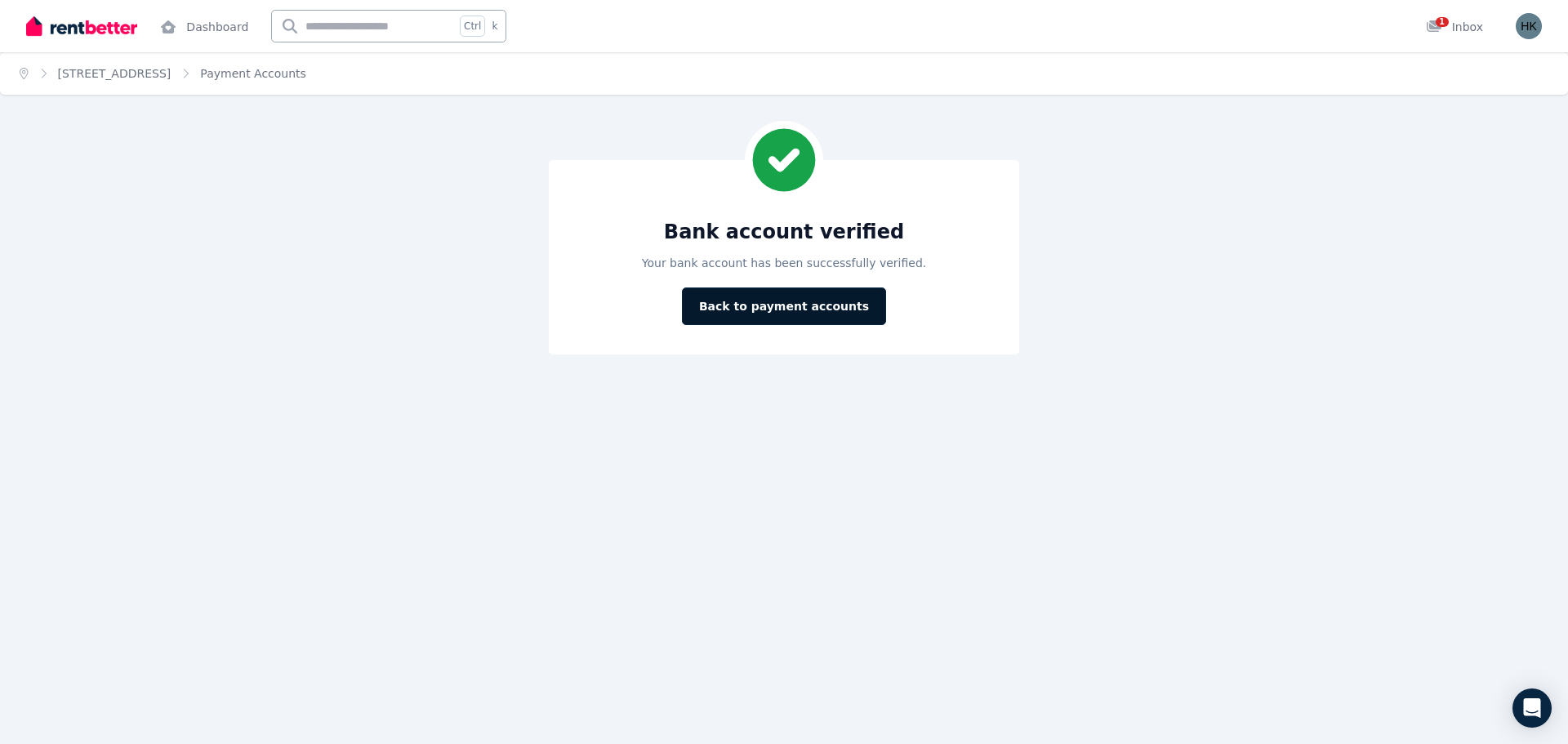
click at [785, 309] on button "Back to payment accounts" at bounding box center [783, 306] width 204 height 37
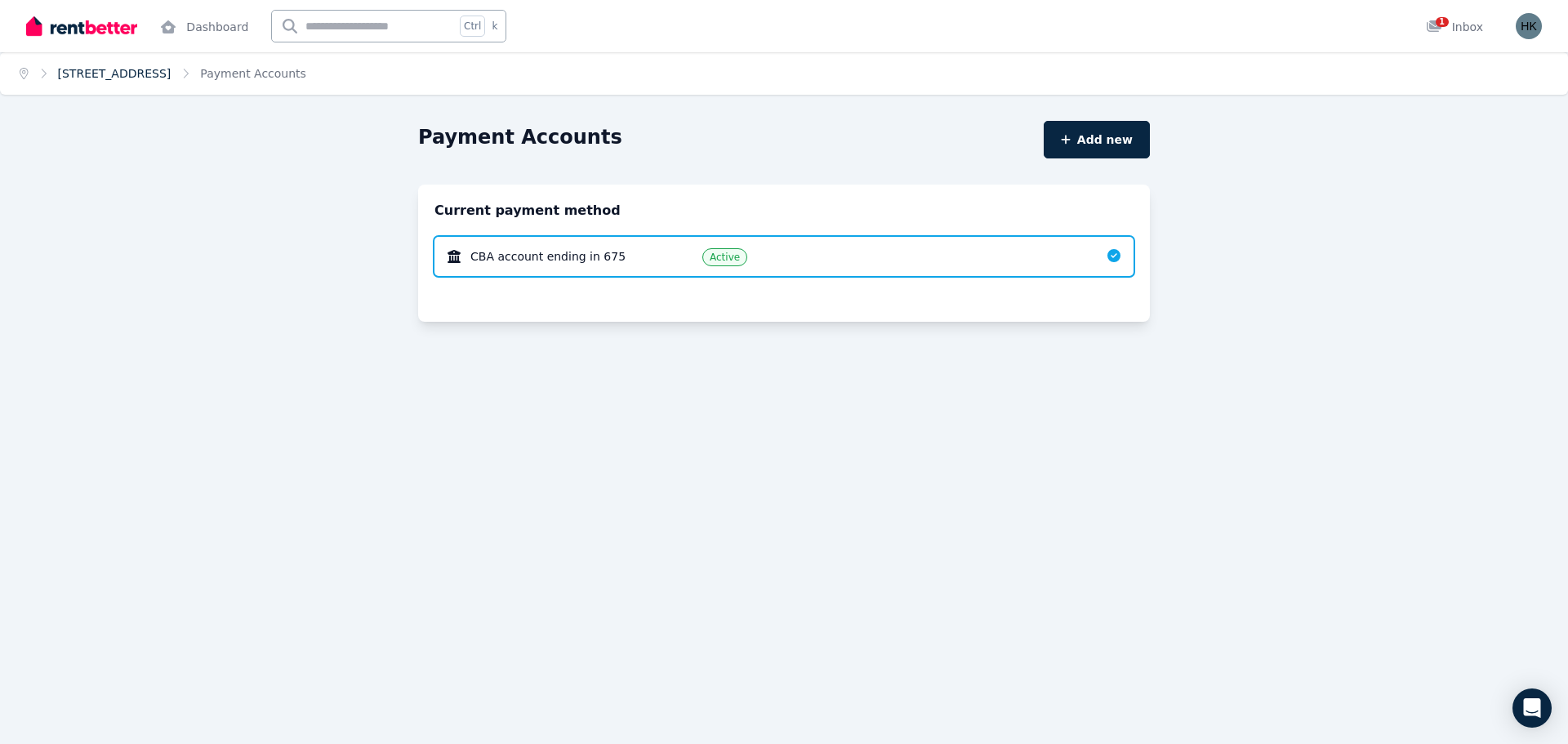
click at [100, 70] on link "11 Approach Road, Boya" at bounding box center [114, 73] width 113 height 13
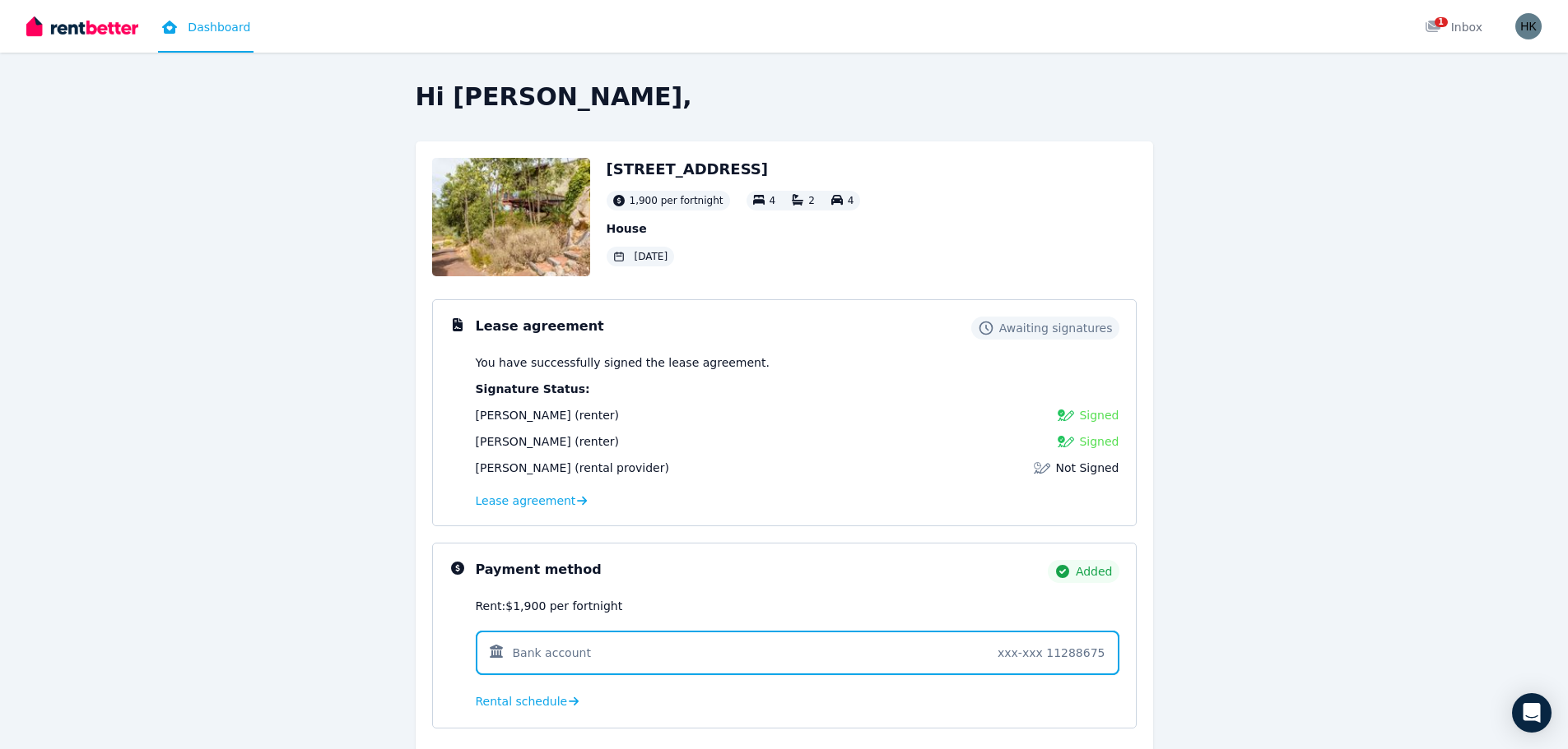
click at [206, 30] on link "Dashboard" at bounding box center [206, 26] width 96 height 52
click at [99, 26] on img at bounding box center [83, 26] width 112 height 25
